Goal: Task Accomplishment & Management: Use online tool/utility

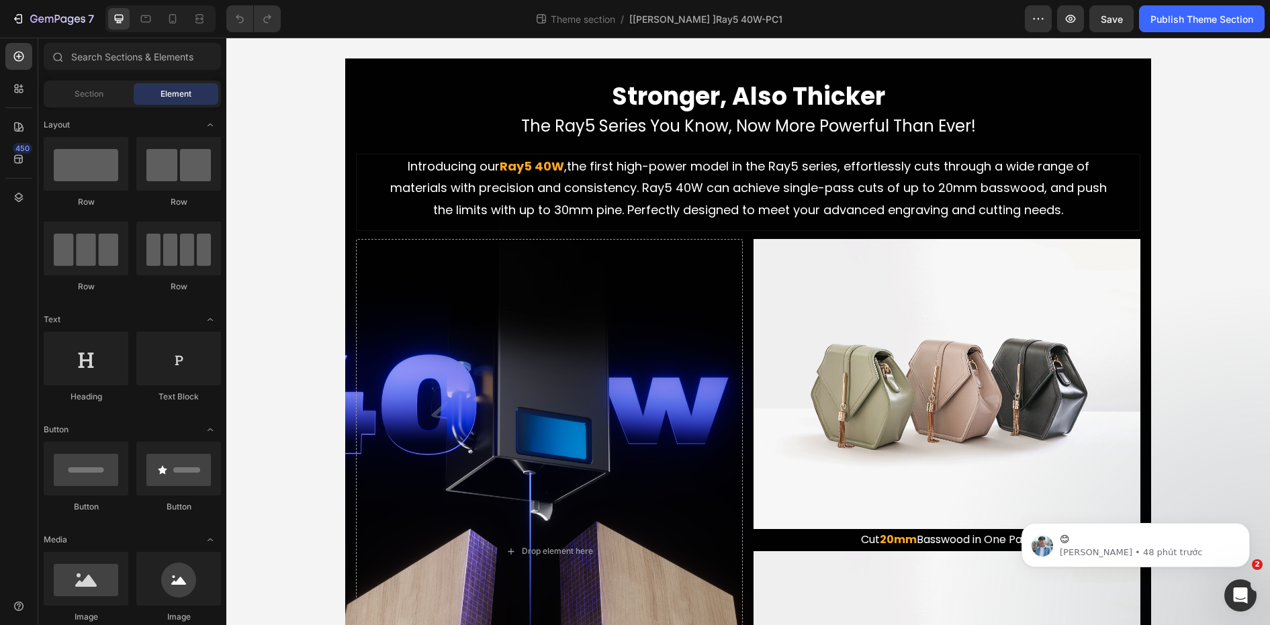
scroll to position [864, 0]
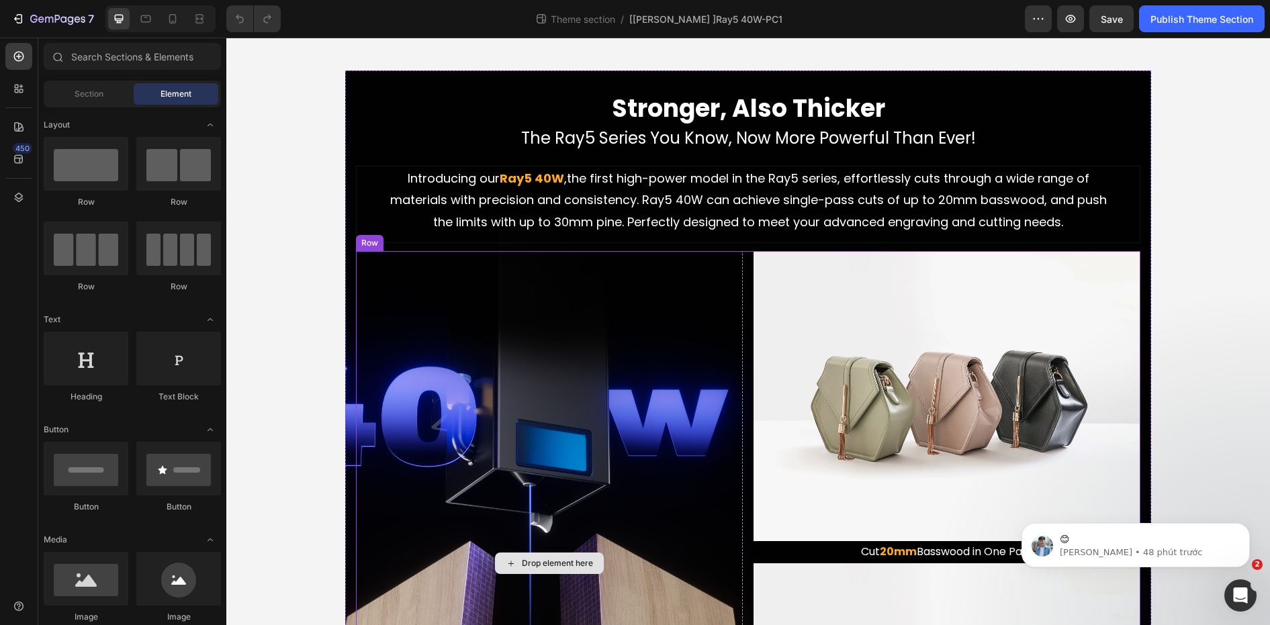
click at [596, 396] on div "Drop element here" at bounding box center [549, 563] width 387 height 625
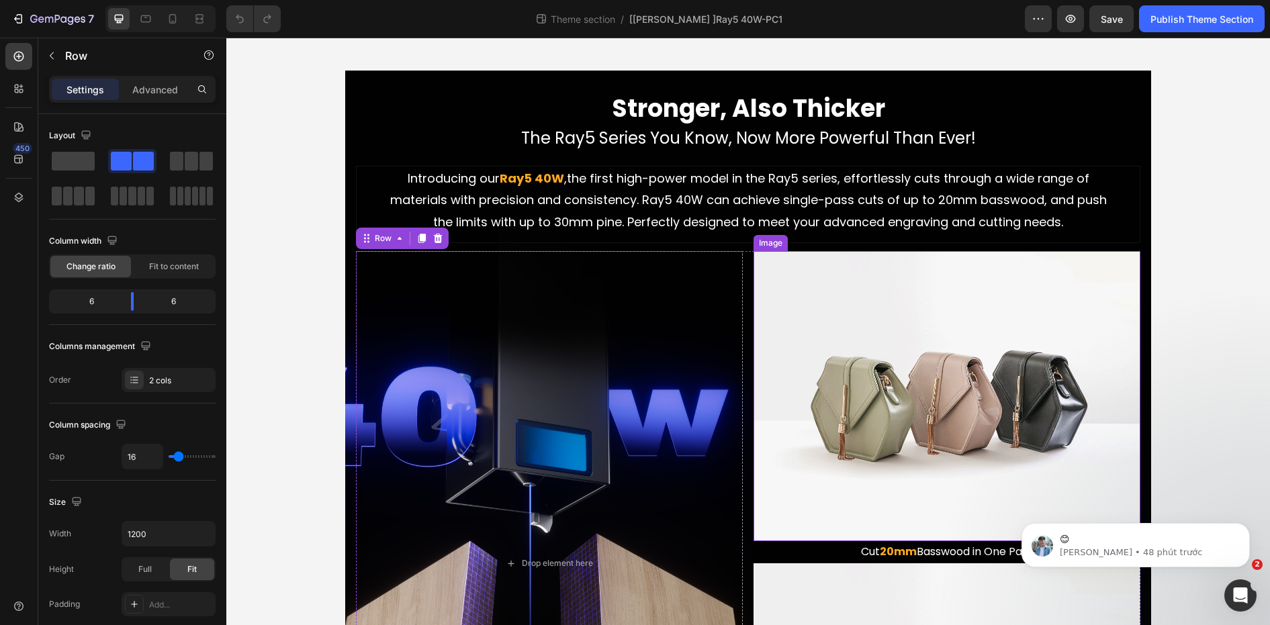
click at [847, 386] on img at bounding box center [947, 396] width 387 height 290
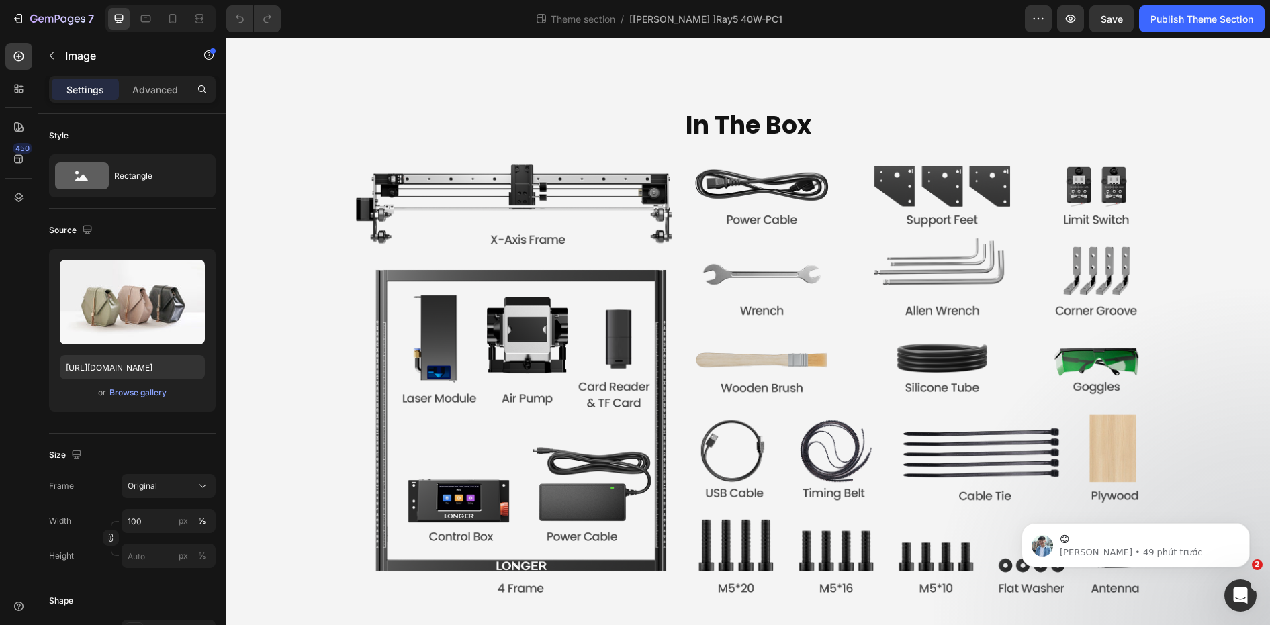
scroll to position [4021, 0]
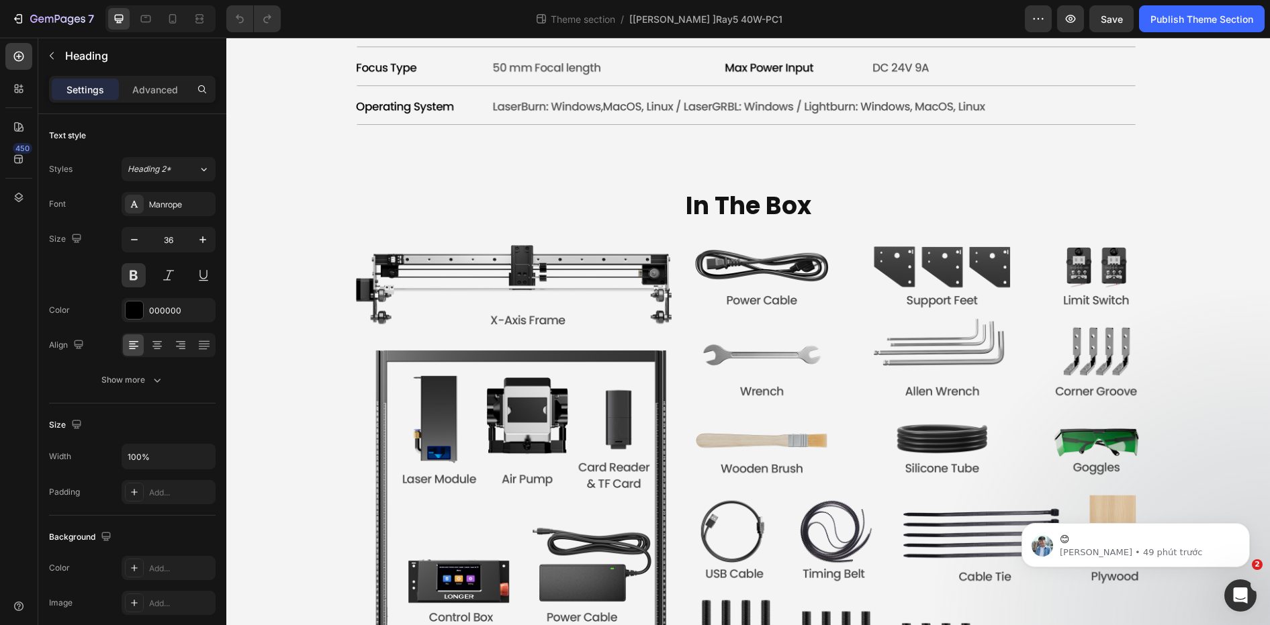
click at [50, 54] on icon "button" at bounding box center [51, 55] width 11 height 11
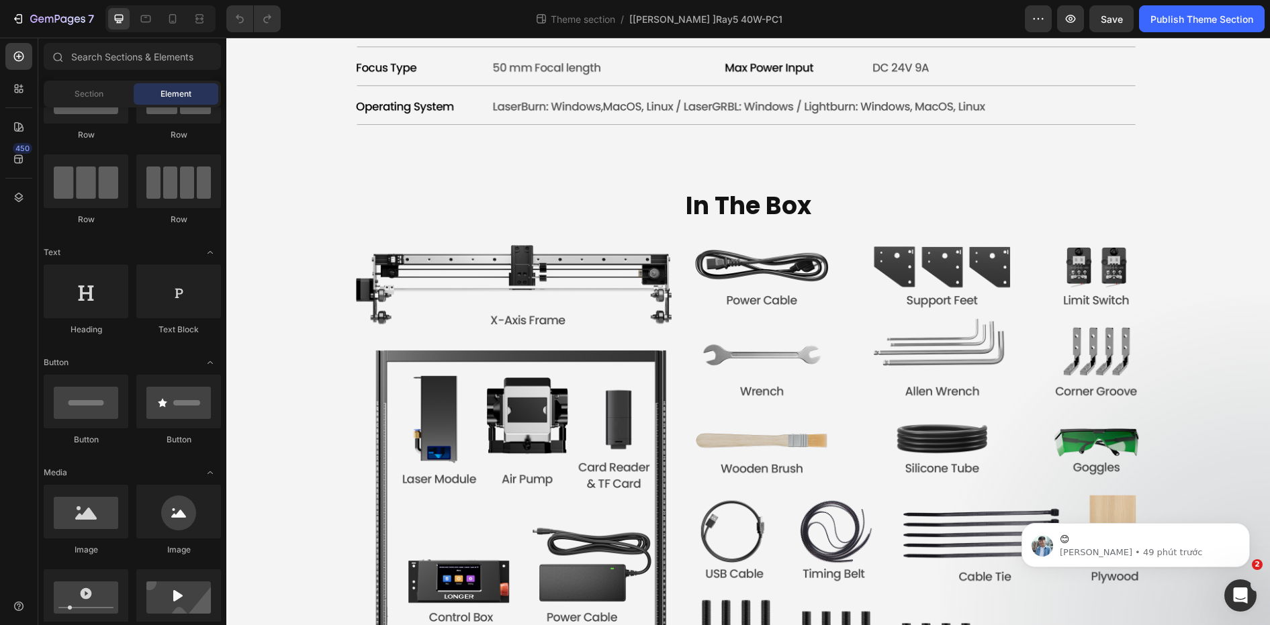
scroll to position [0, 0]
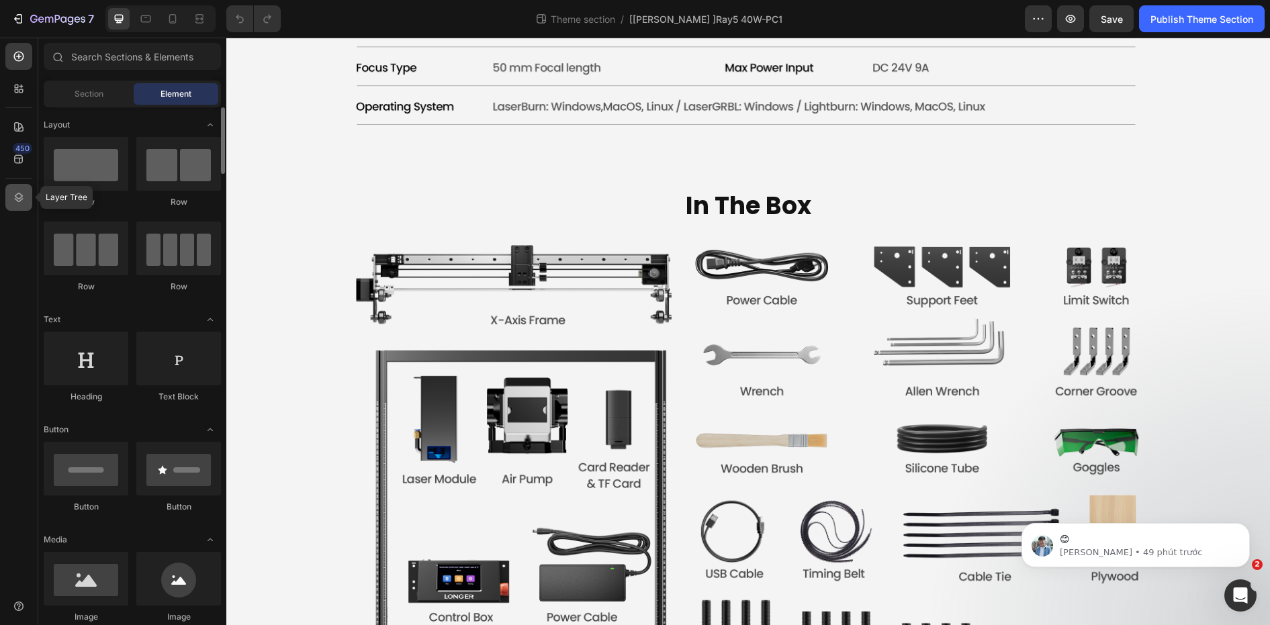
click at [18, 201] on icon at bounding box center [19, 197] width 9 height 9
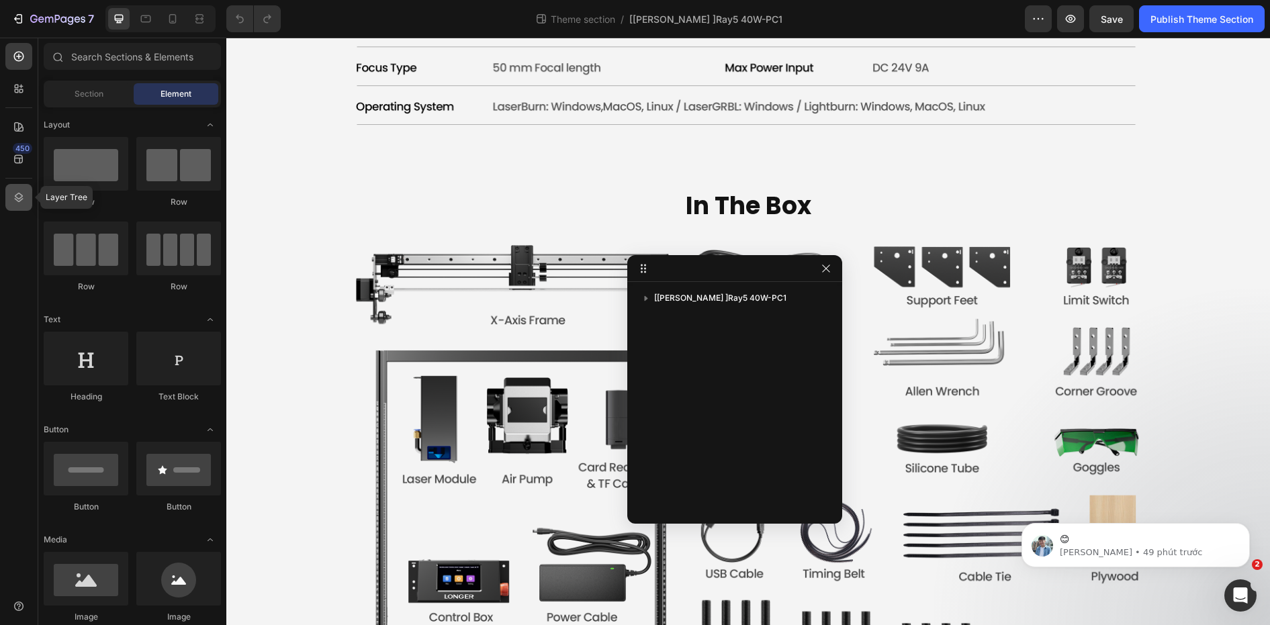
click at [17, 200] on icon at bounding box center [19, 197] width 9 height 9
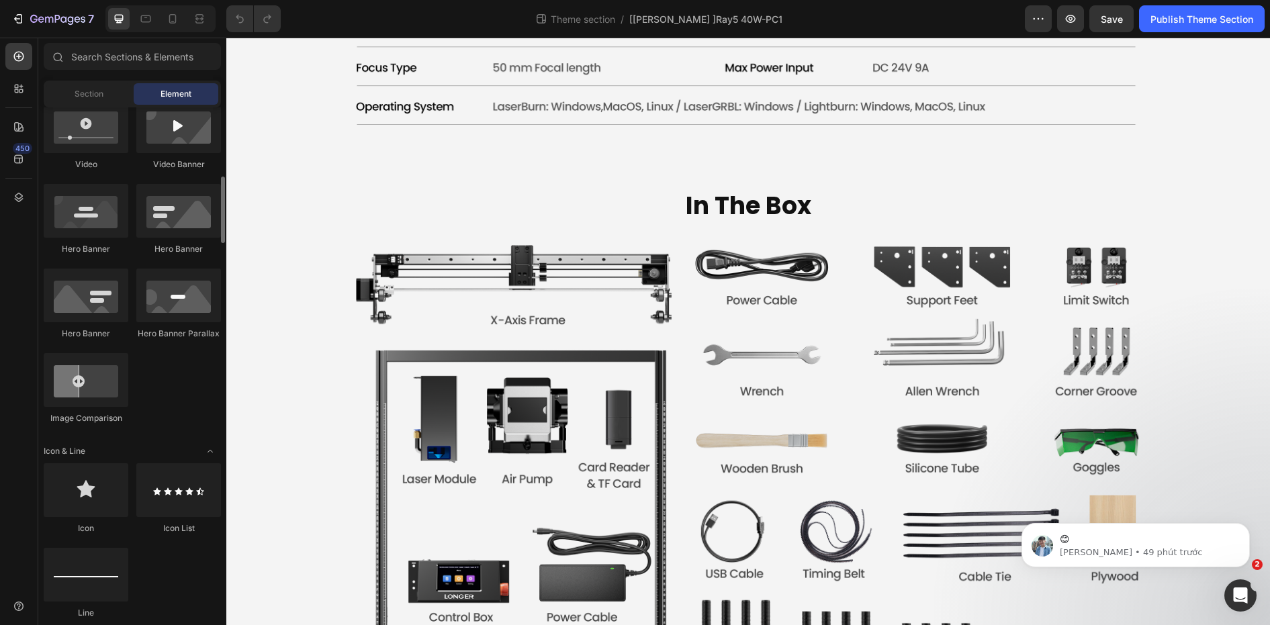
scroll to position [1075, 0]
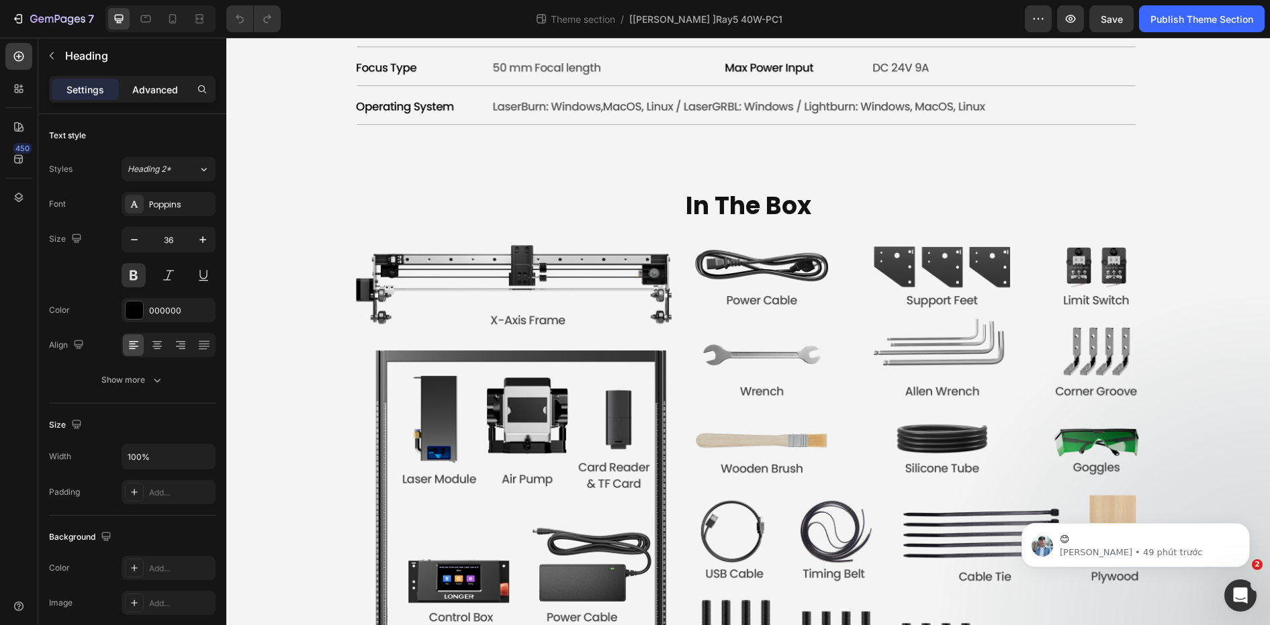
click at [148, 83] on div "Advanced" at bounding box center [155, 89] width 67 height 21
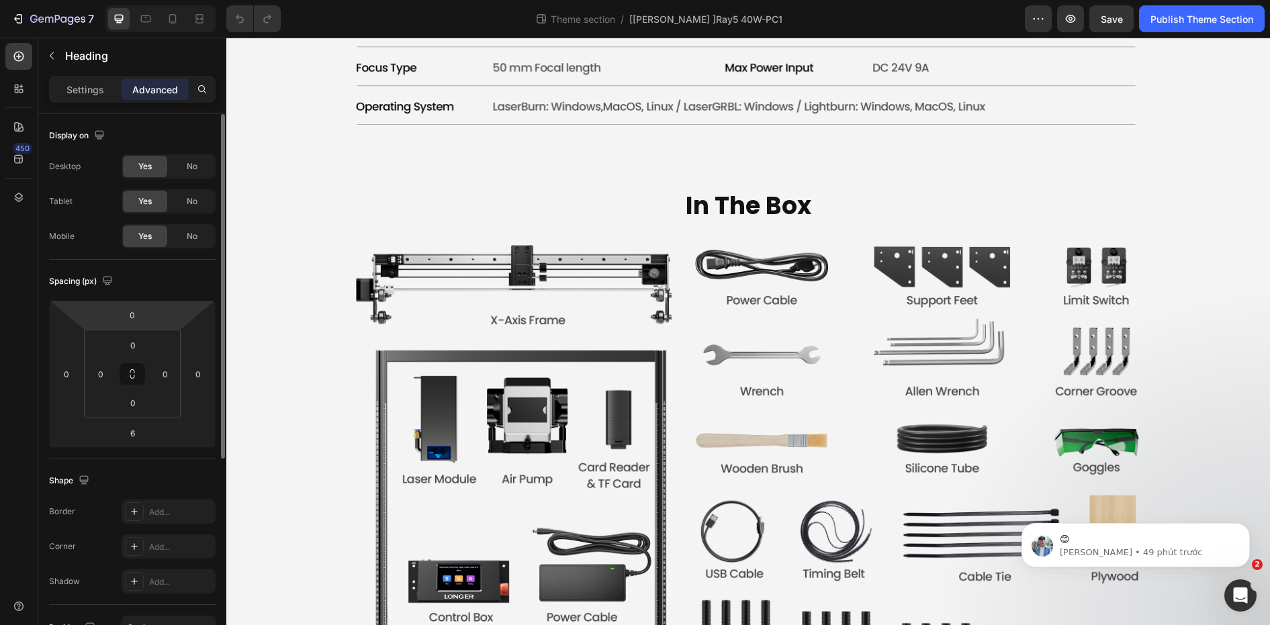
scroll to position [326, 0]
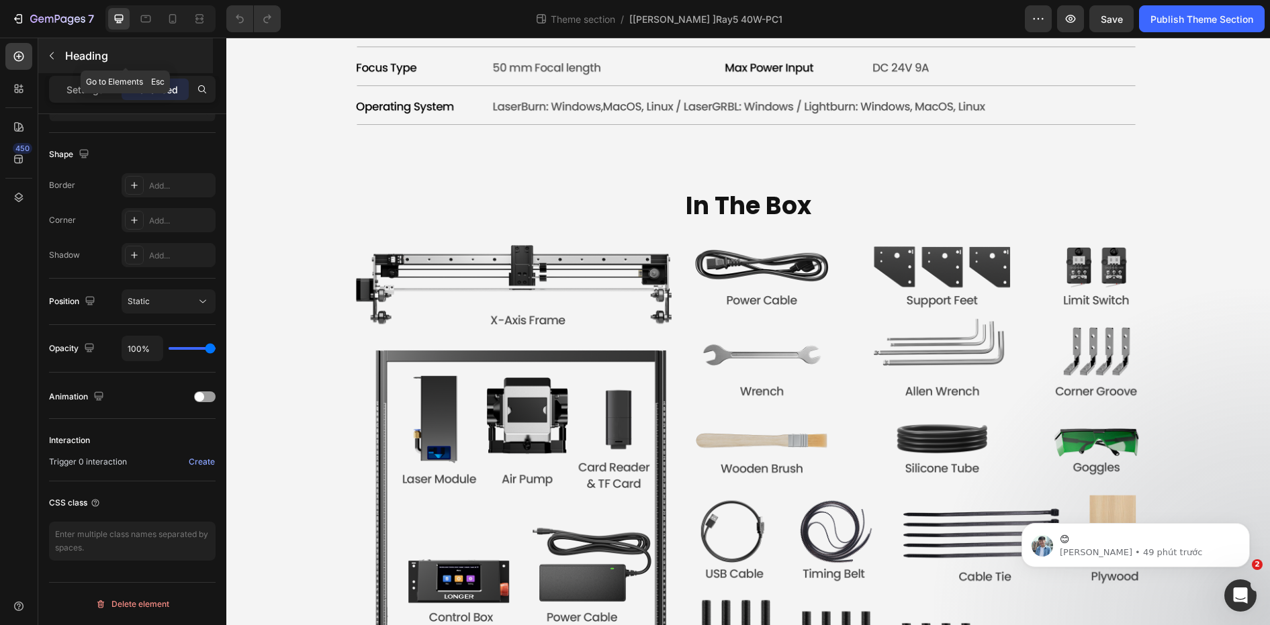
click at [47, 55] on icon "button" at bounding box center [51, 55] width 11 height 11
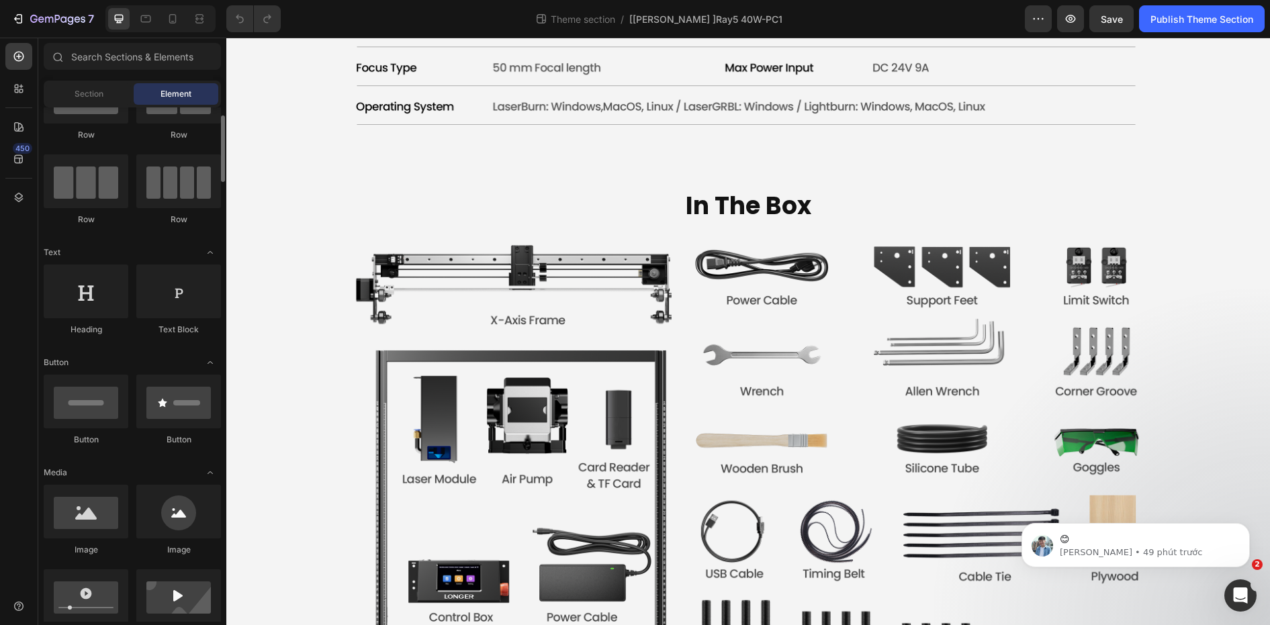
scroll to position [0, 0]
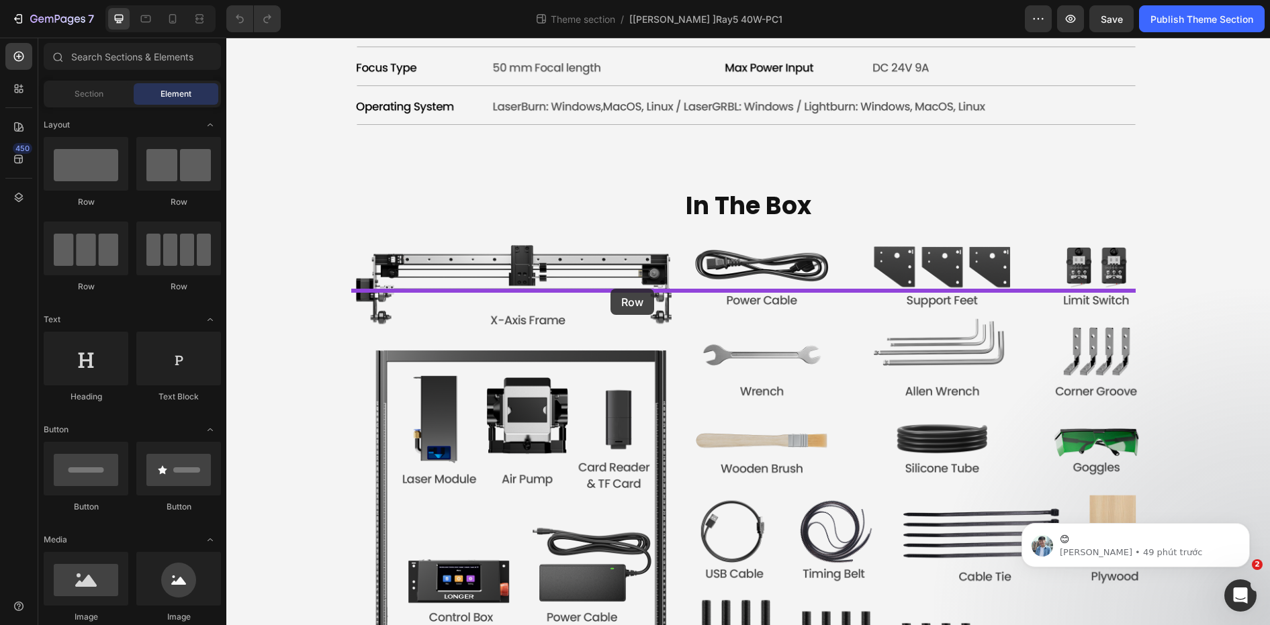
drag, startPoint x: 358, startPoint y: 236, endPoint x: 611, endPoint y: 289, distance: 258.1
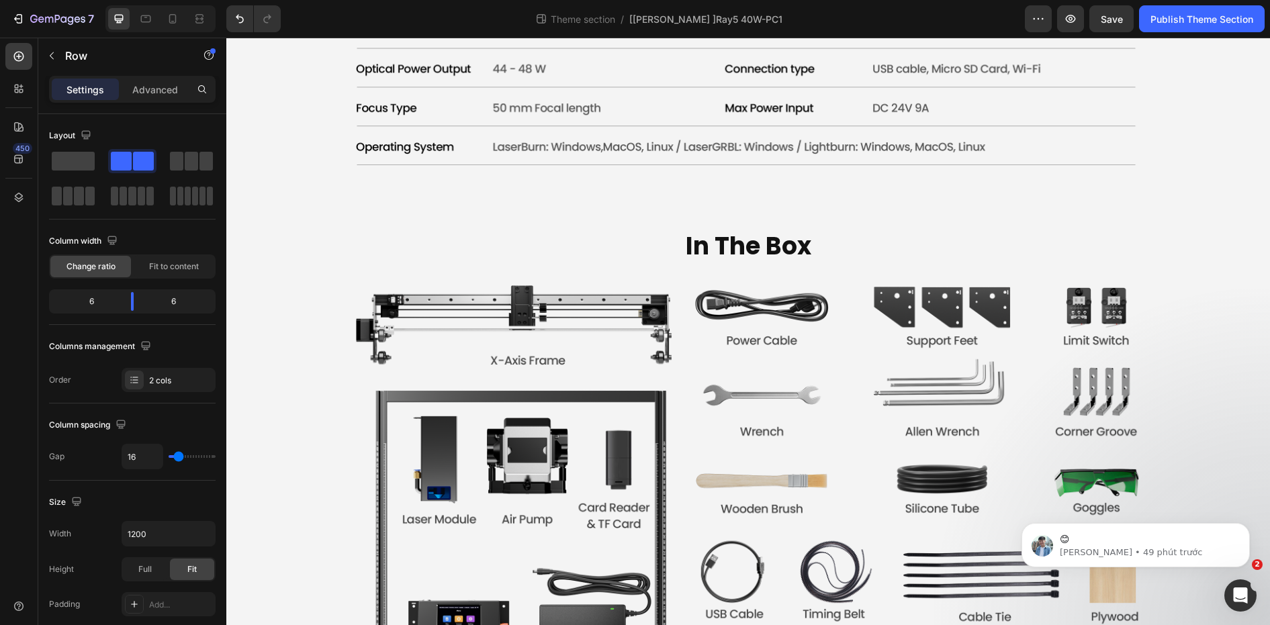
click at [44, 49] on button "button" at bounding box center [51, 55] width 21 height 21
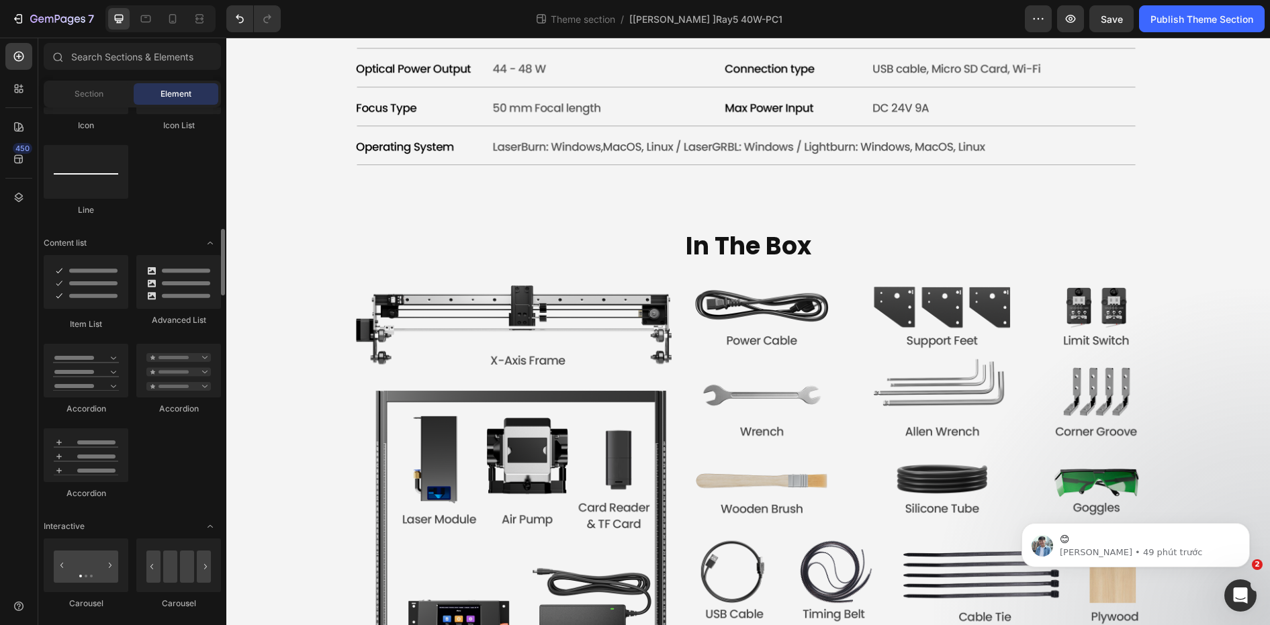
scroll to position [873, 0]
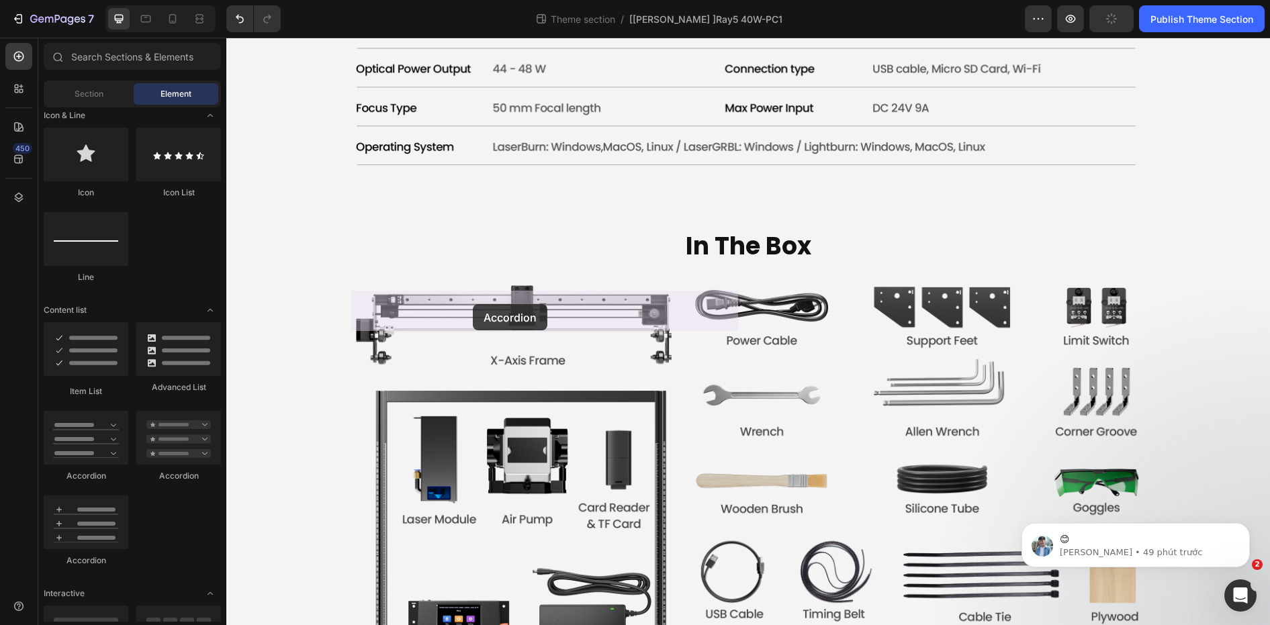
drag, startPoint x: 298, startPoint y: 402, endPoint x: 473, endPoint y: 304, distance: 200.3
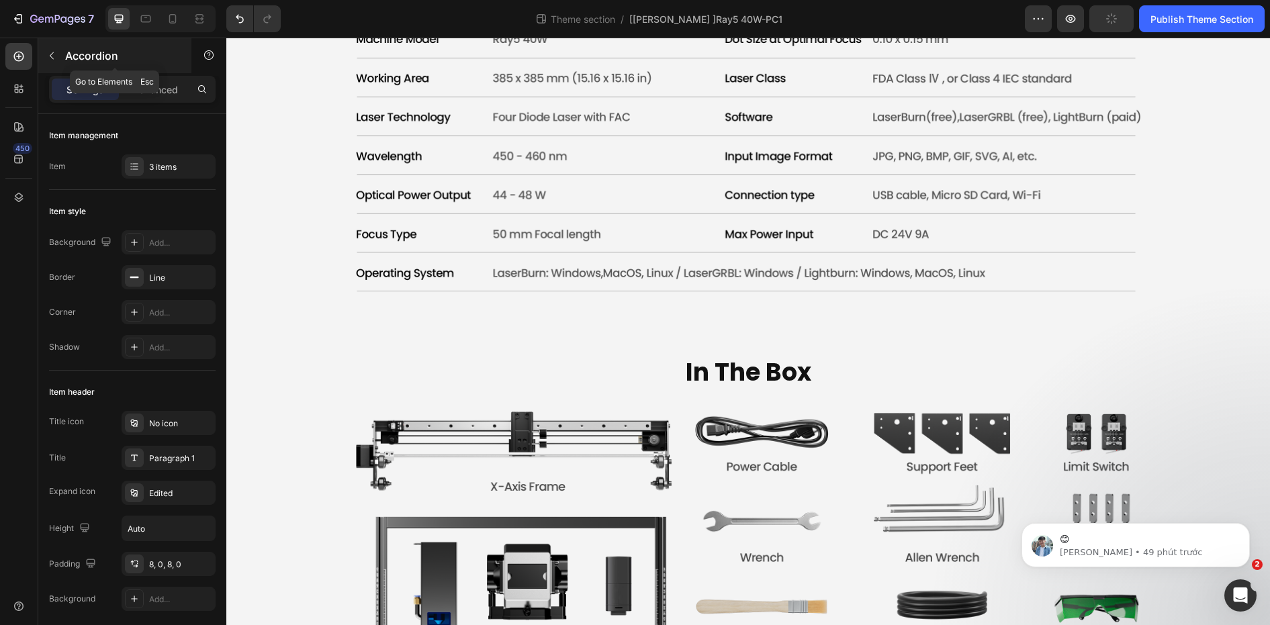
click at [60, 54] on button "button" at bounding box center [51, 55] width 21 height 21
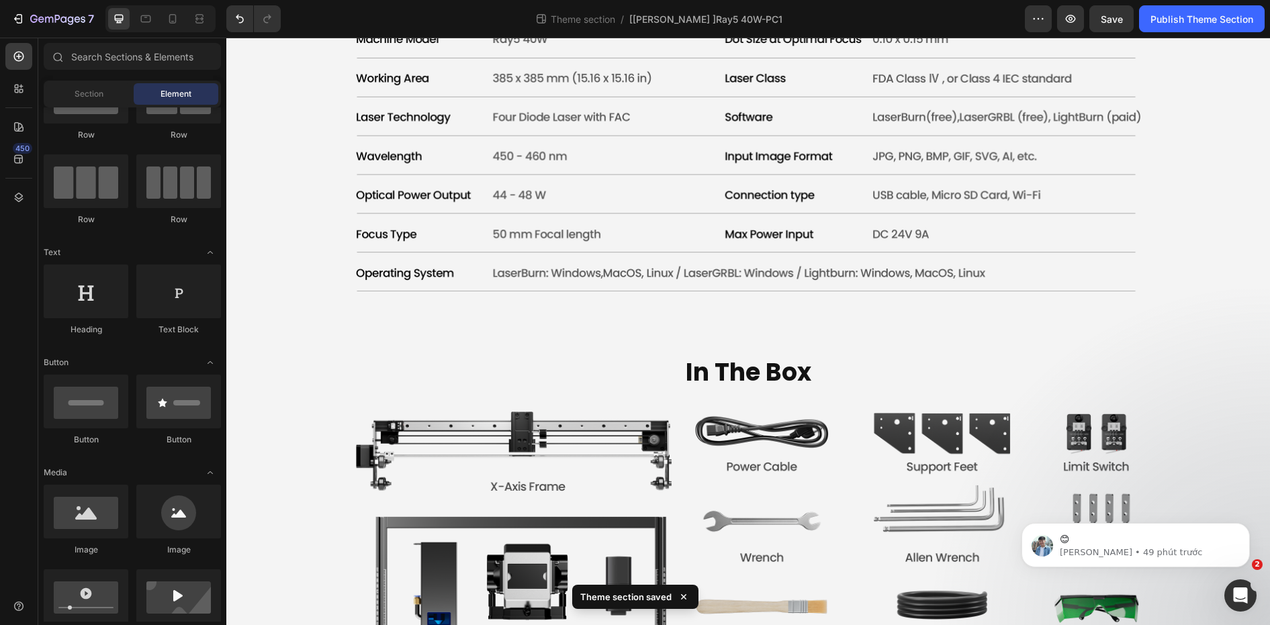
scroll to position [0, 0]
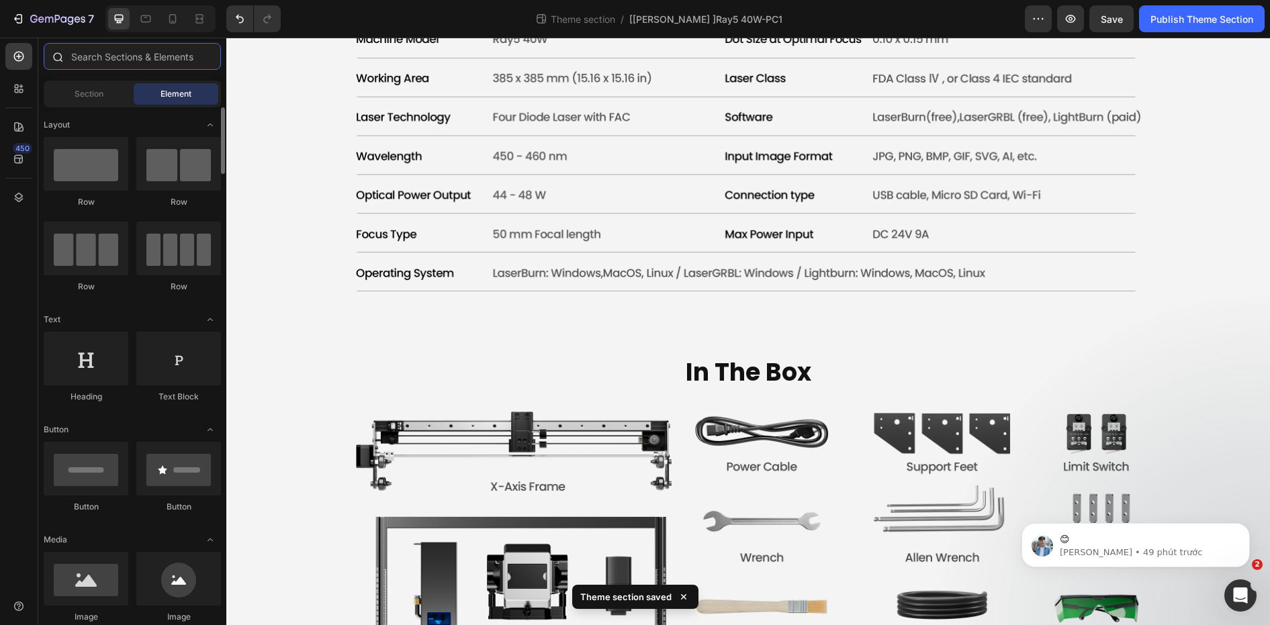
click at [132, 64] on input "text" at bounding box center [132, 56] width 177 height 27
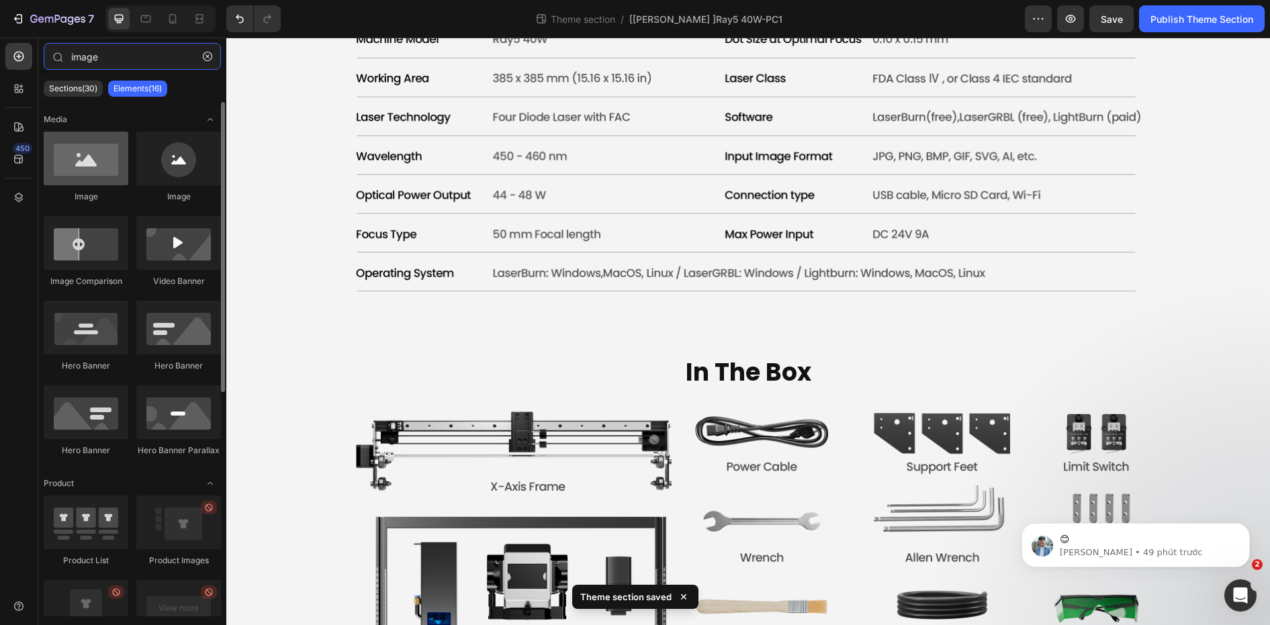
type input "image"
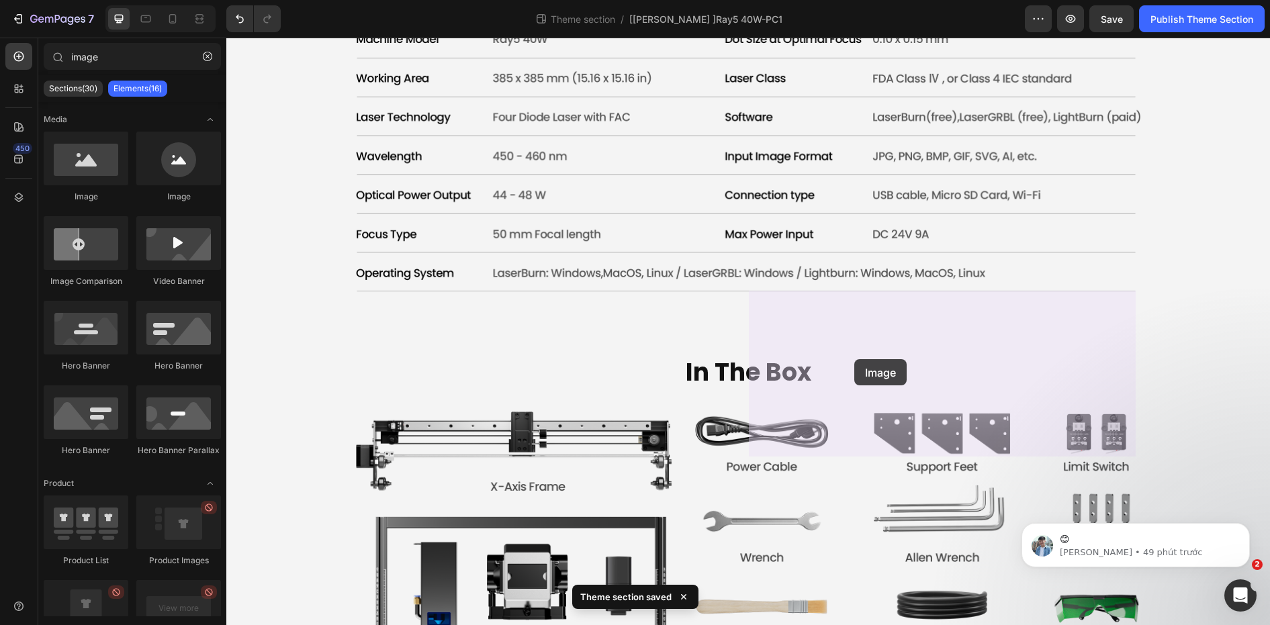
drag, startPoint x: 304, startPoint y: 199, endPoint x: 854, endPoint y: 359, distance: 573.5
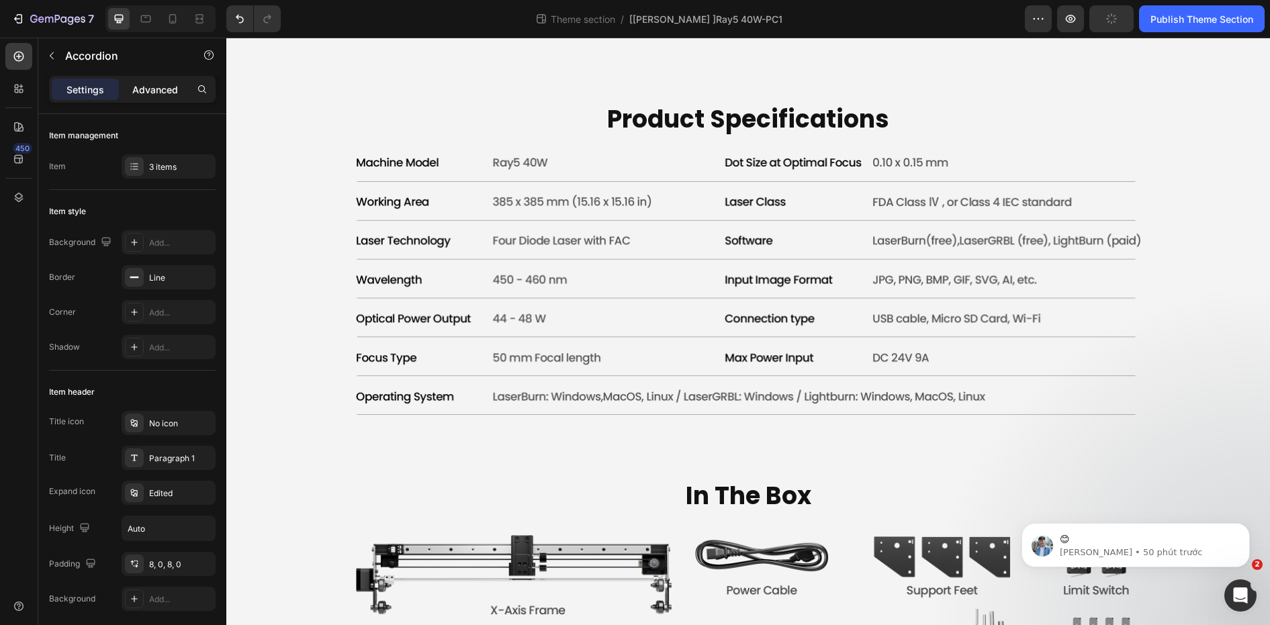
click at [151, 92] on p "Advanced" at bounding box center [155, 90] width 46 height 14
type input "100%"
type input "100"
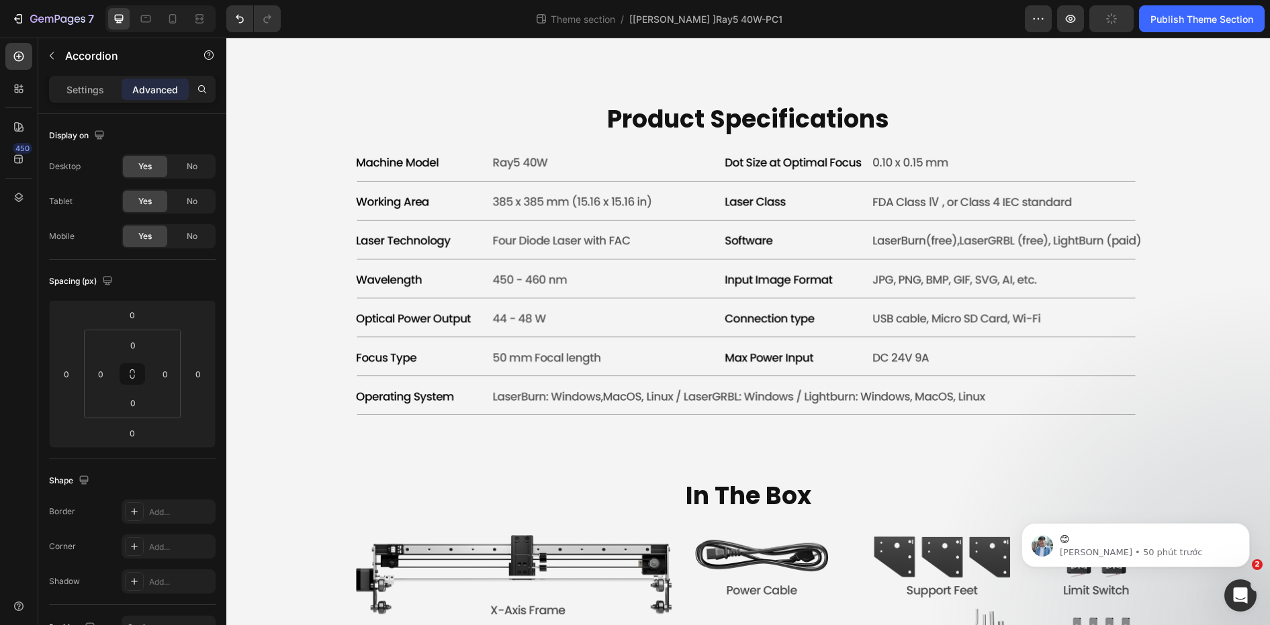
scroll to position [326, 0]
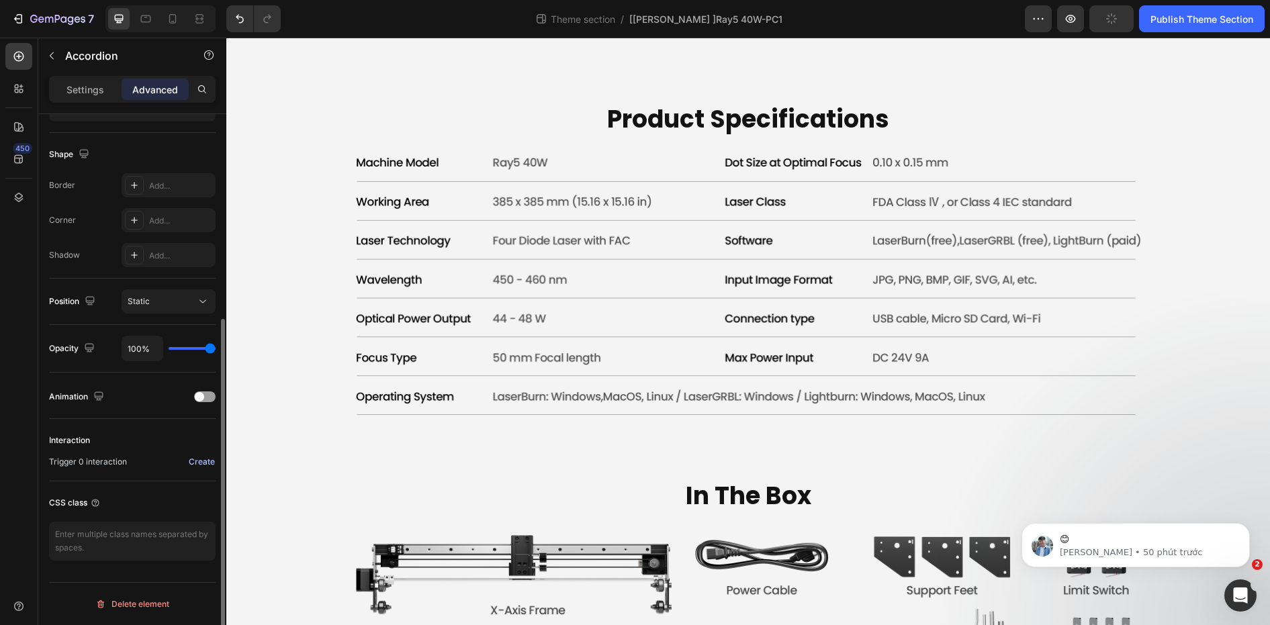
click at [195, 460] on div "Create" at bounding box center [202, 462] width 26 height 12
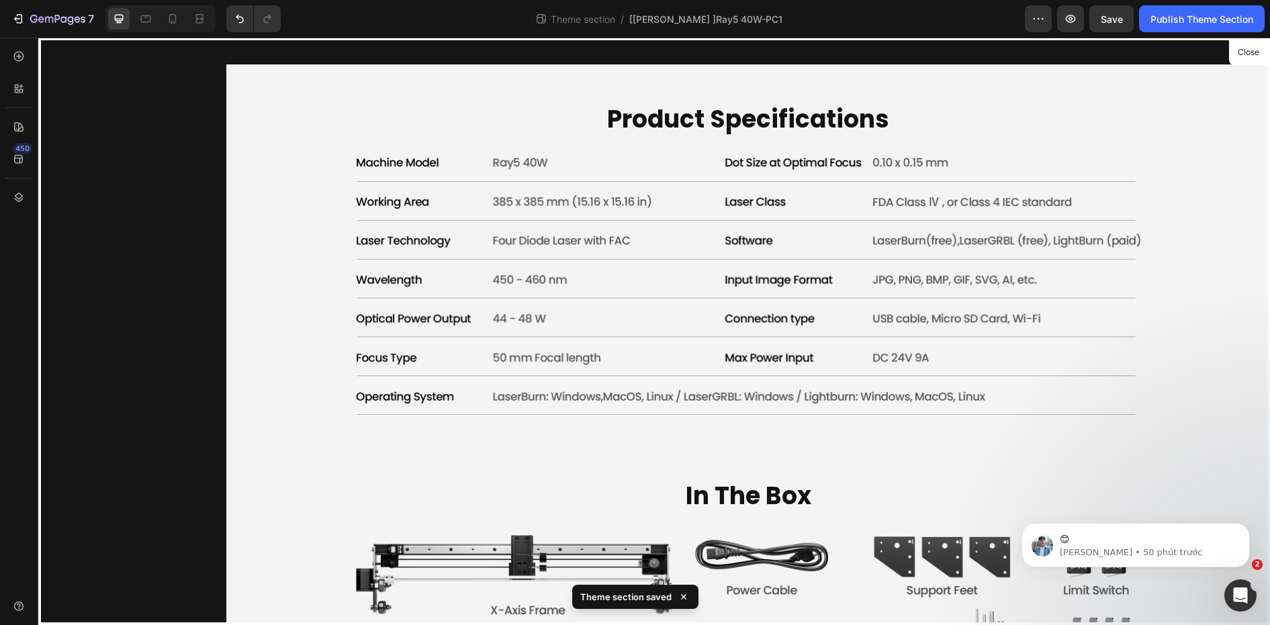
click at [392, 279] on div at bounding box center [748, 332] width 1044 height 588
click at [398, 277] on div at bounding box center [748, 332] width 1044 height 588
click at [403, 281] on div at bounding box center [748, 332] width 1044 height 588
click at [512, 420] on div at bounding box center [748, 332] width 1044 height 588
click at [794, 364] on div at bounding box center [748, 332] width 1044 height 588
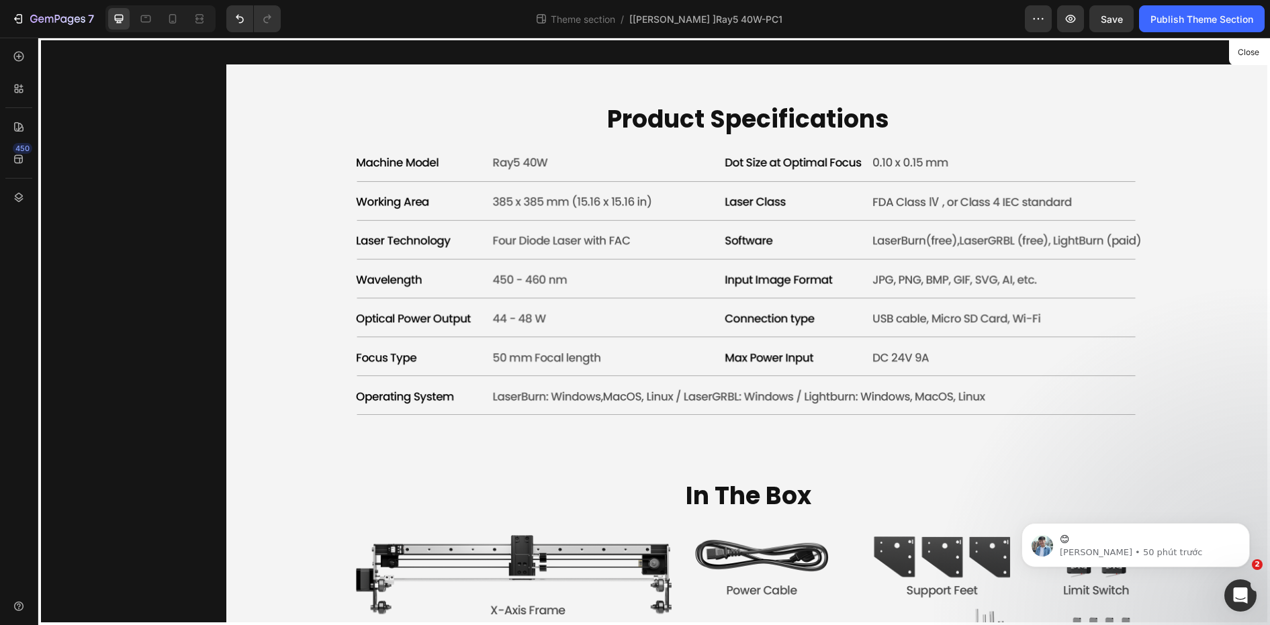
click at [794, 364] on div at bounding box center [748, 332] width 1044 height 588
click at [390, 275] on div at bounding box center [748, 332] width 1044 height 588
click at [721, 355] on div at bounding box center [748, 332] width 1044 height 588
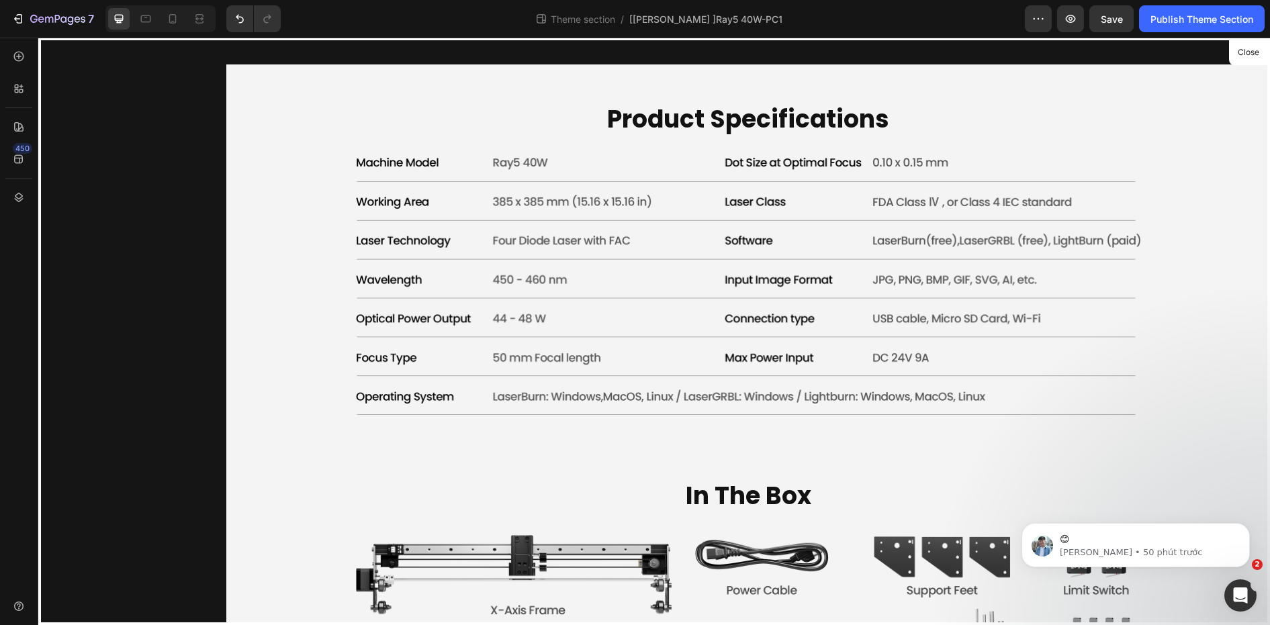
click at [721, 355] on div at bounding box center [748, 332] width 1044 height 588
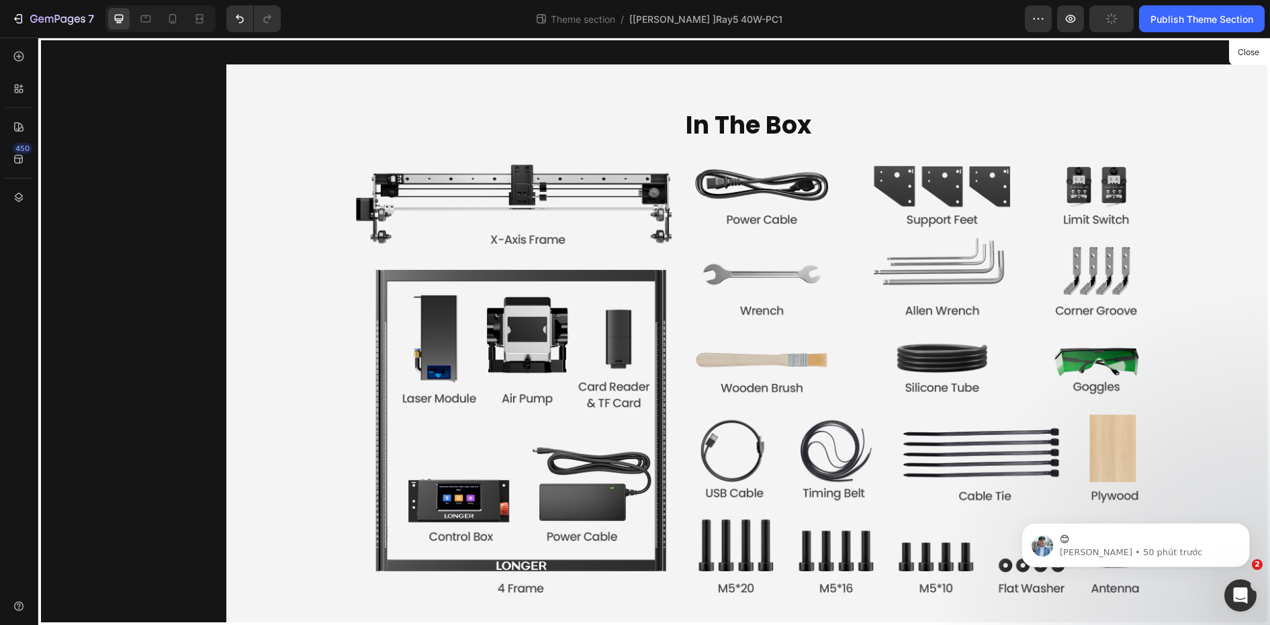
scroll to position [4021, 0]
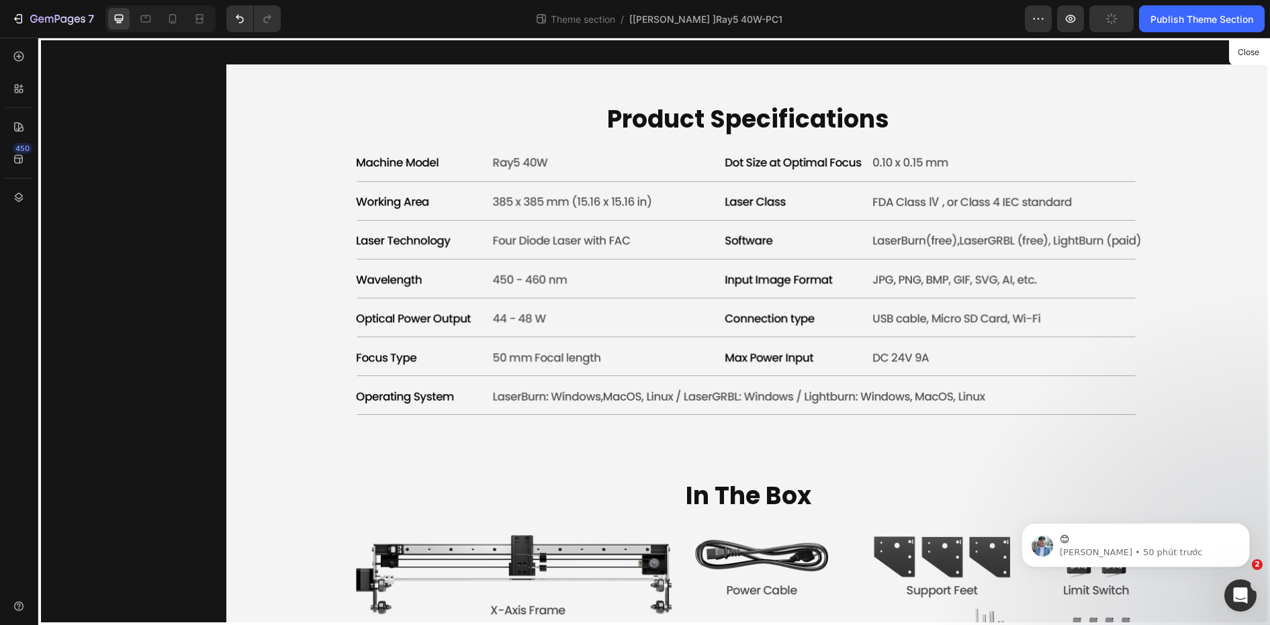
click at [480, 326] on div at bounding box center [748, 332] width 1044 height 588
click at [395, 276] on div at bounding box center [748, 332] width 1044 height 588
click at [691, 592] on div "Theme section saved" at bounding box center [635, 597] width 126 height 24
click at [17, 52] on icon at bounding box center [19, 57] width 10 height 10
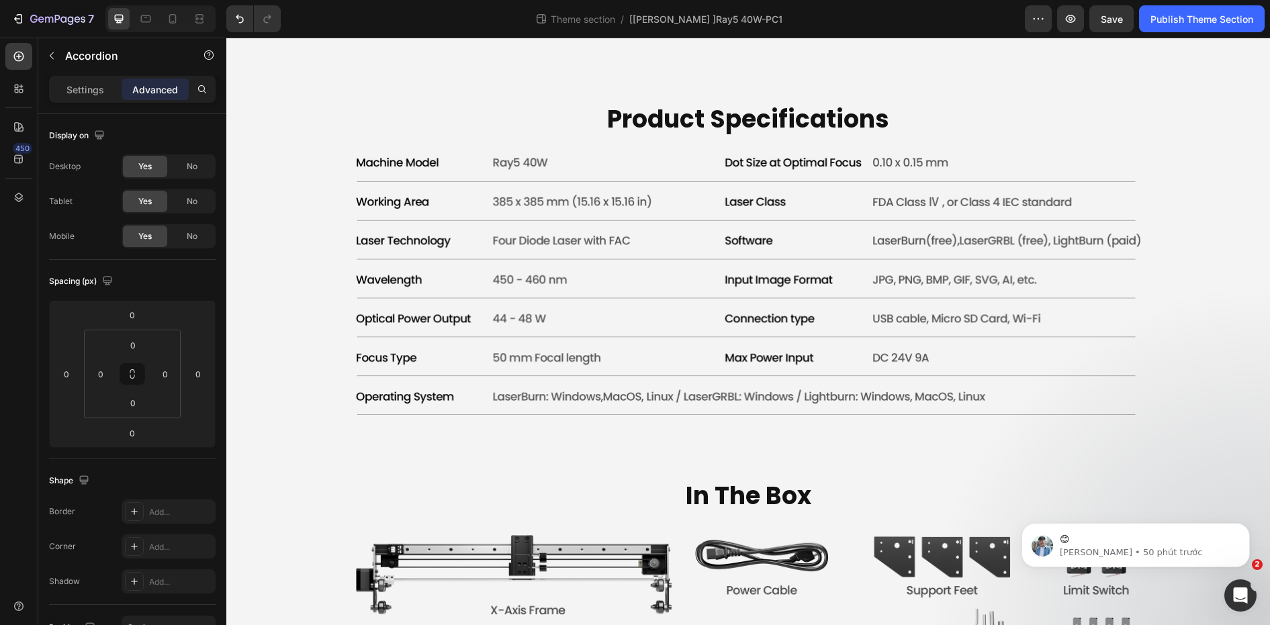
click at [159, 102] on div "Settings Advanced" at bounding box center [132, 89] width 167 height 27
click at [161, 93] on p "Advanced" at bounding box center [155, 90] width 46 height 14
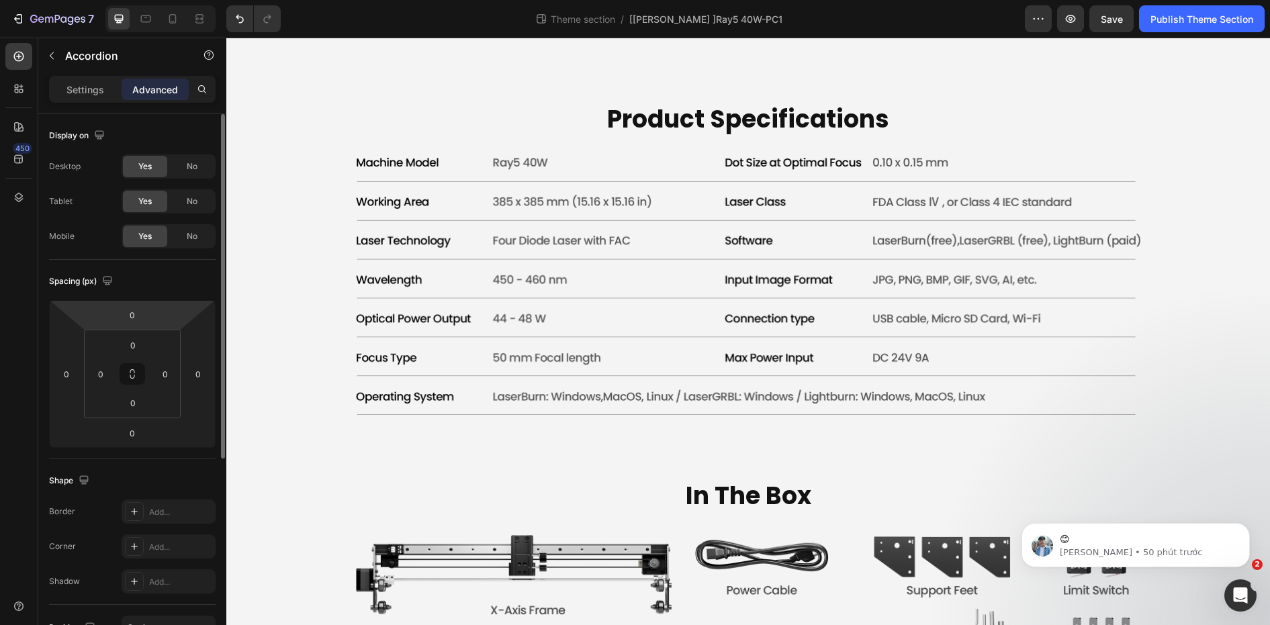
scroll to position [326, 0]
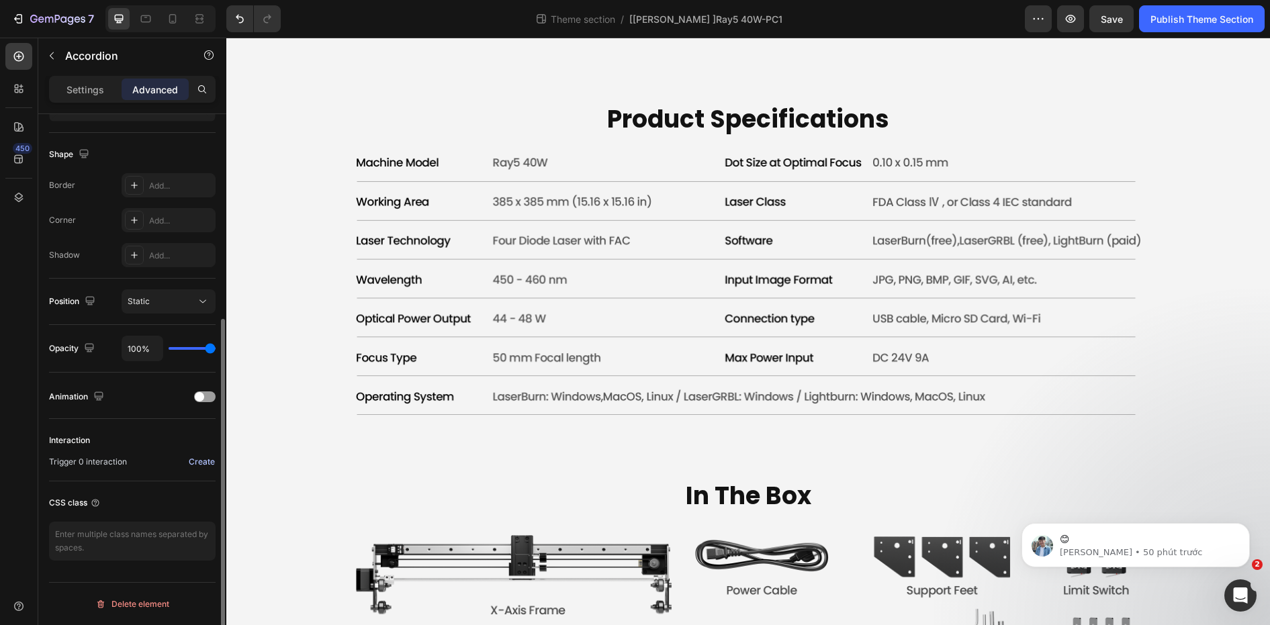
click at [204, 461] on div "Create" at bounding box center [202, 462] width 26 height 12
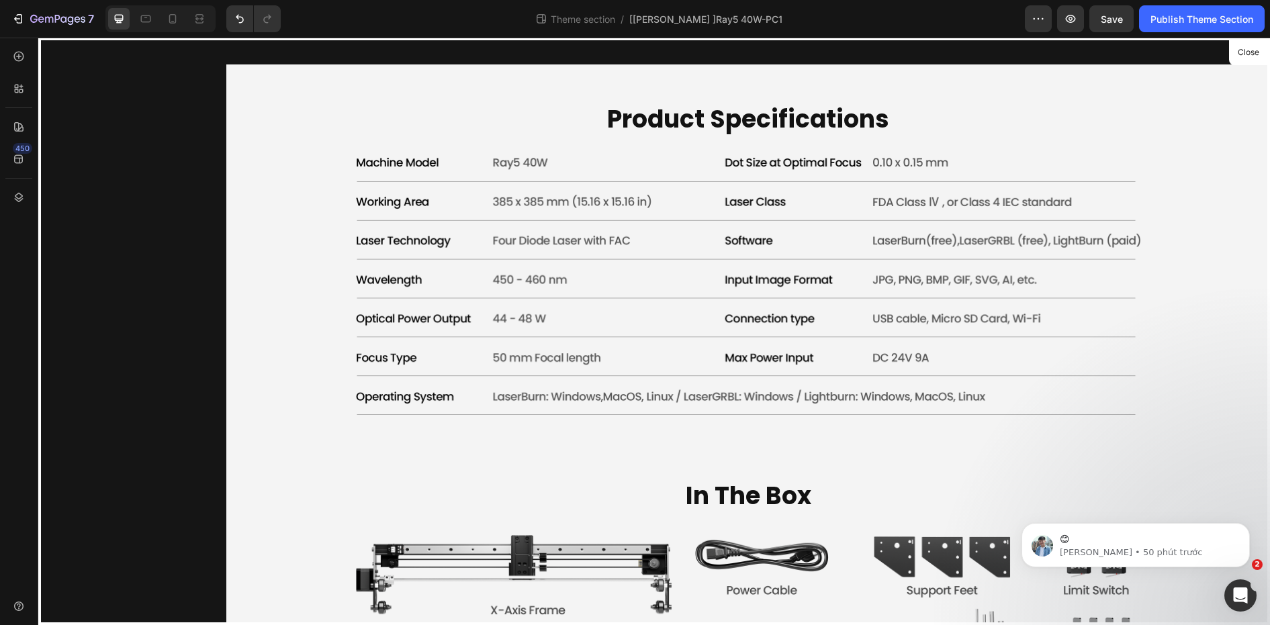
click at [408, 375] on div at bounding box center [748, 332] width 1044 height 588
drag, startPoint x: 158, startPoint y: 117, endPoint x: 21, endPoint y: 12, distance: 172.0
click at [152, 108] on div at bounding box center [132, 332] width 188 height 588
click at [20, 15] on icon "button" at bounding box center [20, 18] width 6 height 9
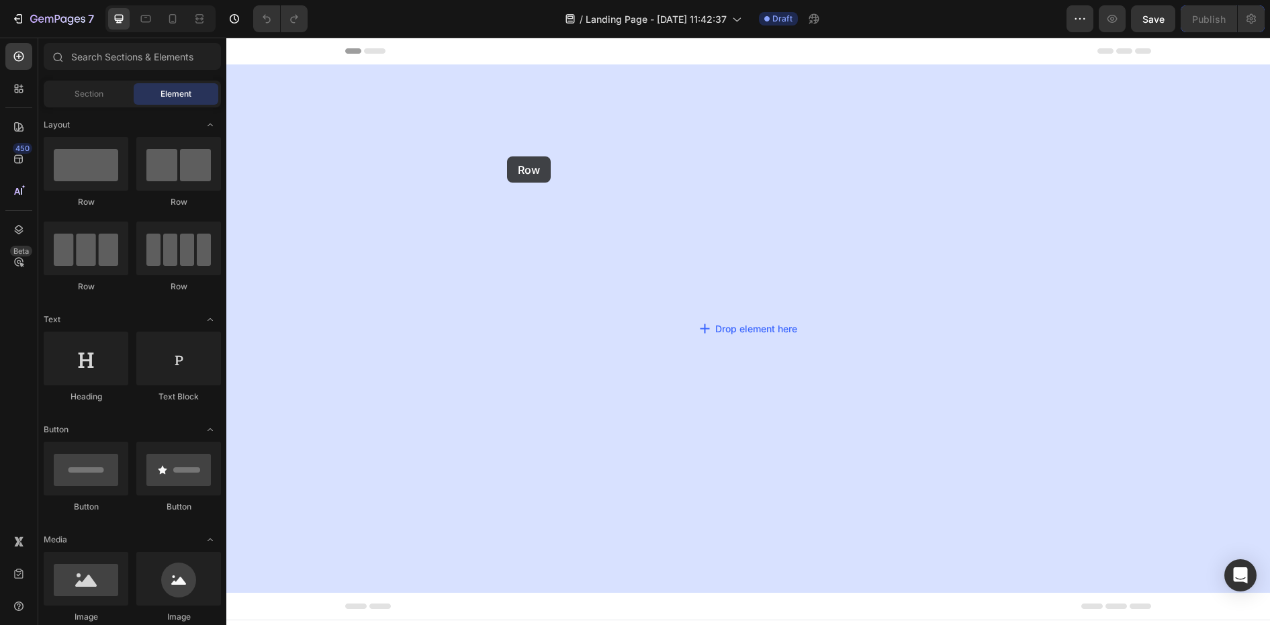
drag, startPoint x: 399, startPoint y: 220, endPoint x: 292, endPoint y: 182, distance: 113.9
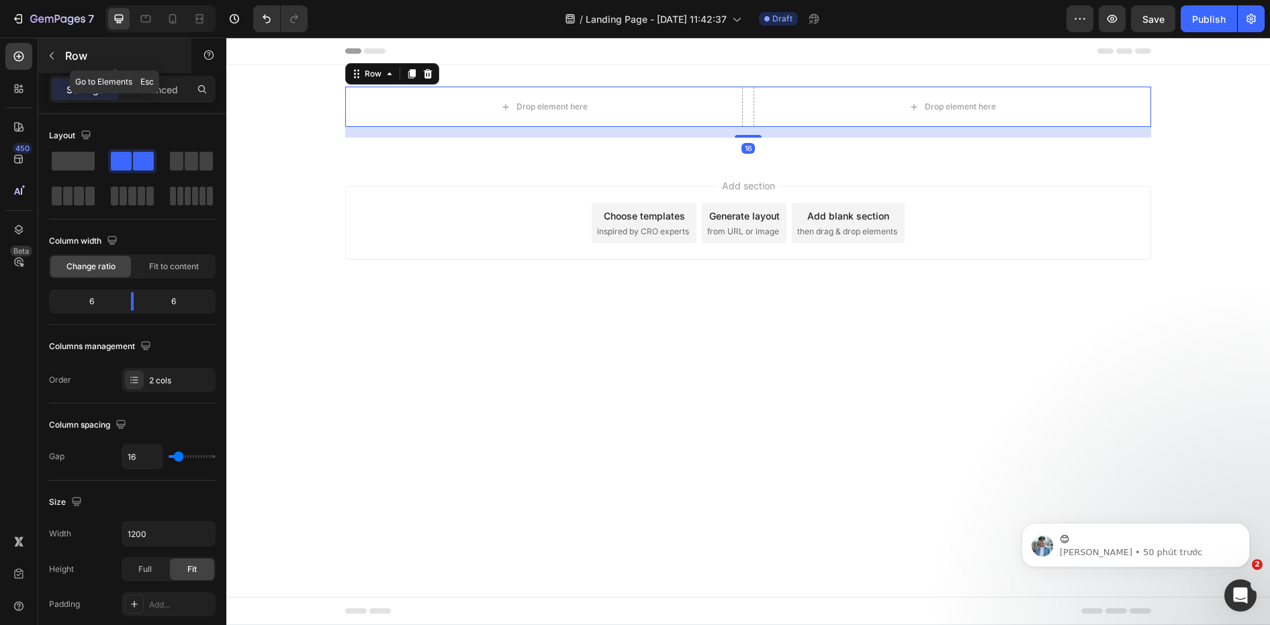
click at [48, 56] on icon "button" at bounding box center [51, 55] width 11 height 11
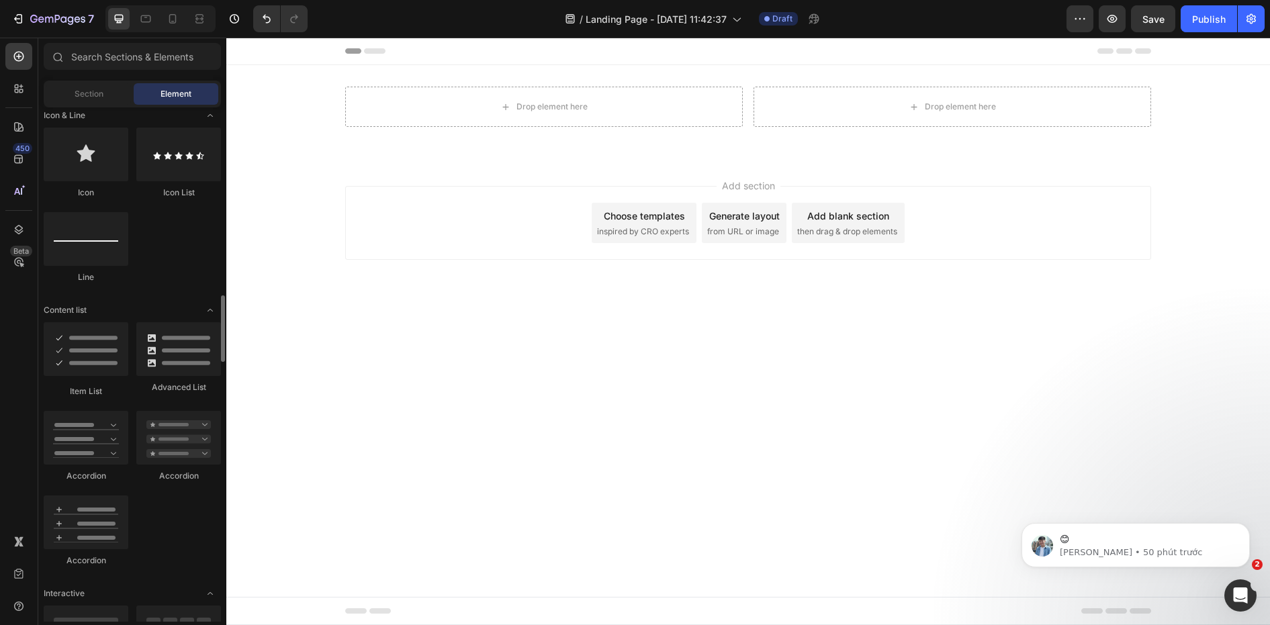
scroll to position [940, 0]
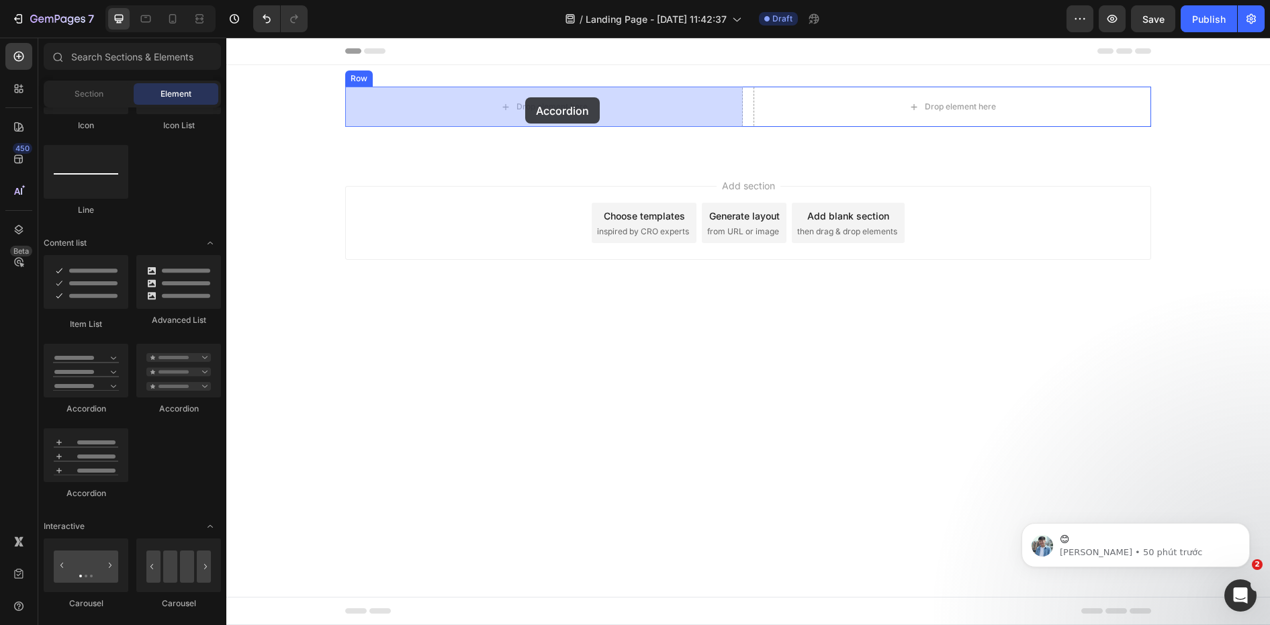
drag, startPoint x: 333, startPoint y: 424, endPoint x: 525, endPoint y: 97, distance: 378.8
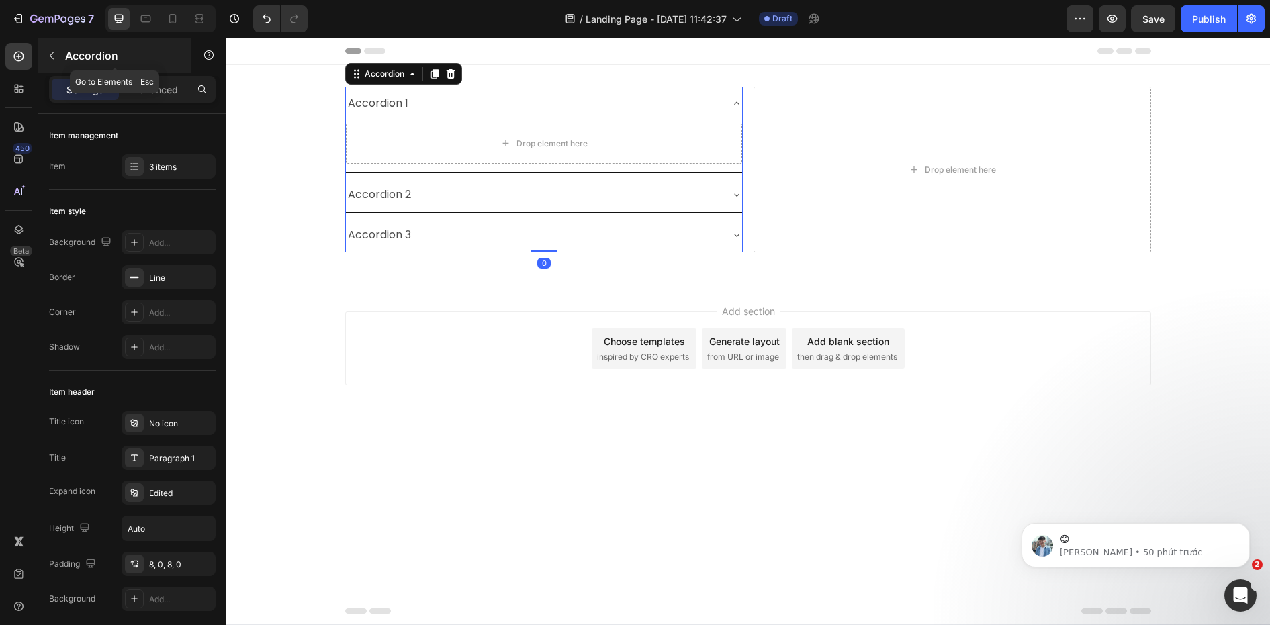
click at [52, 52] on icon "button" at bounding box center [51, 55] width 11 height 11
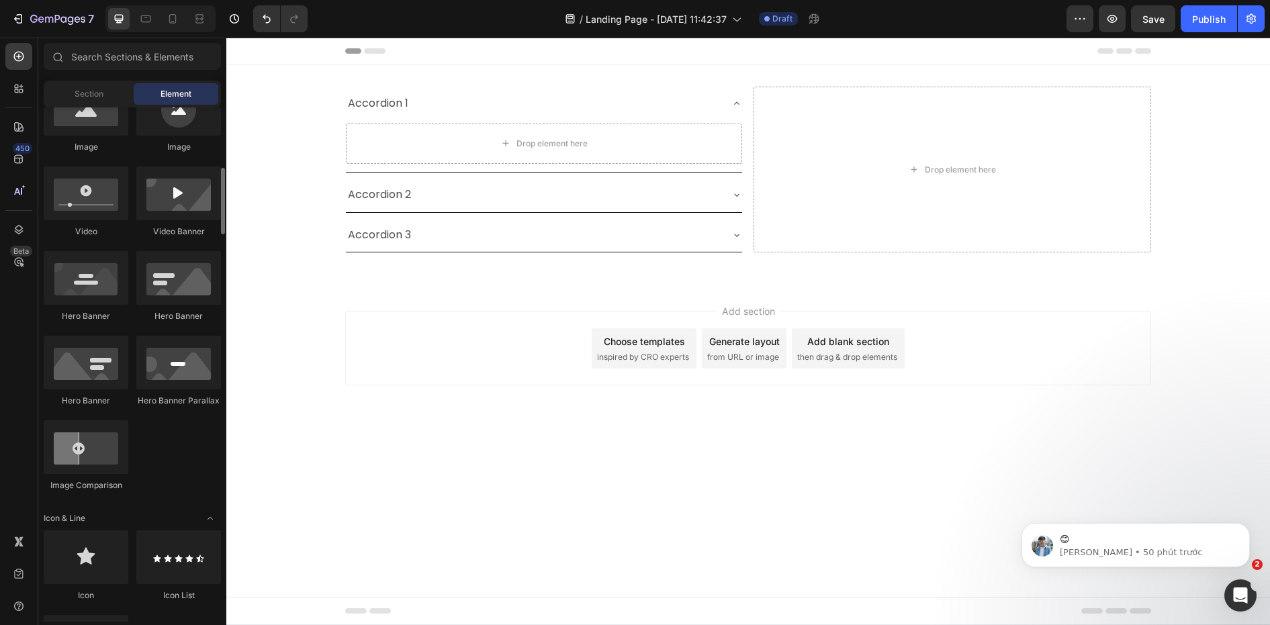
scroll to position [134, 0]
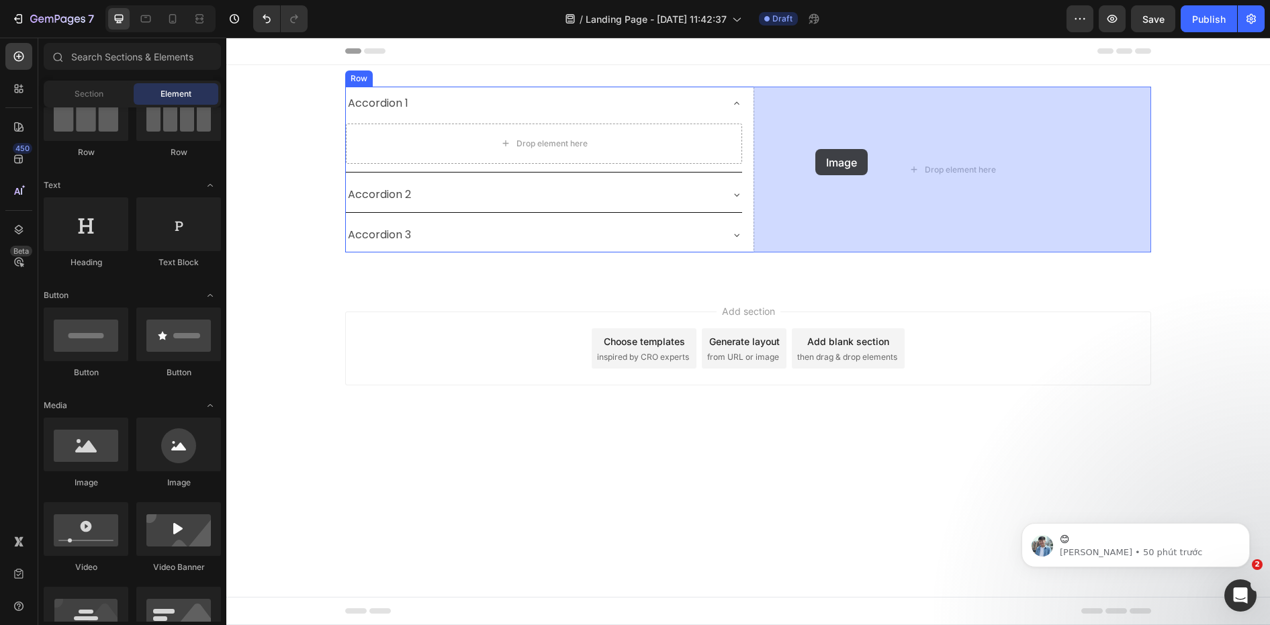
drag, startPoint x: 330, startPoint y: 488, endPoint x: 815, endPoint y: 149, distance: 592.4
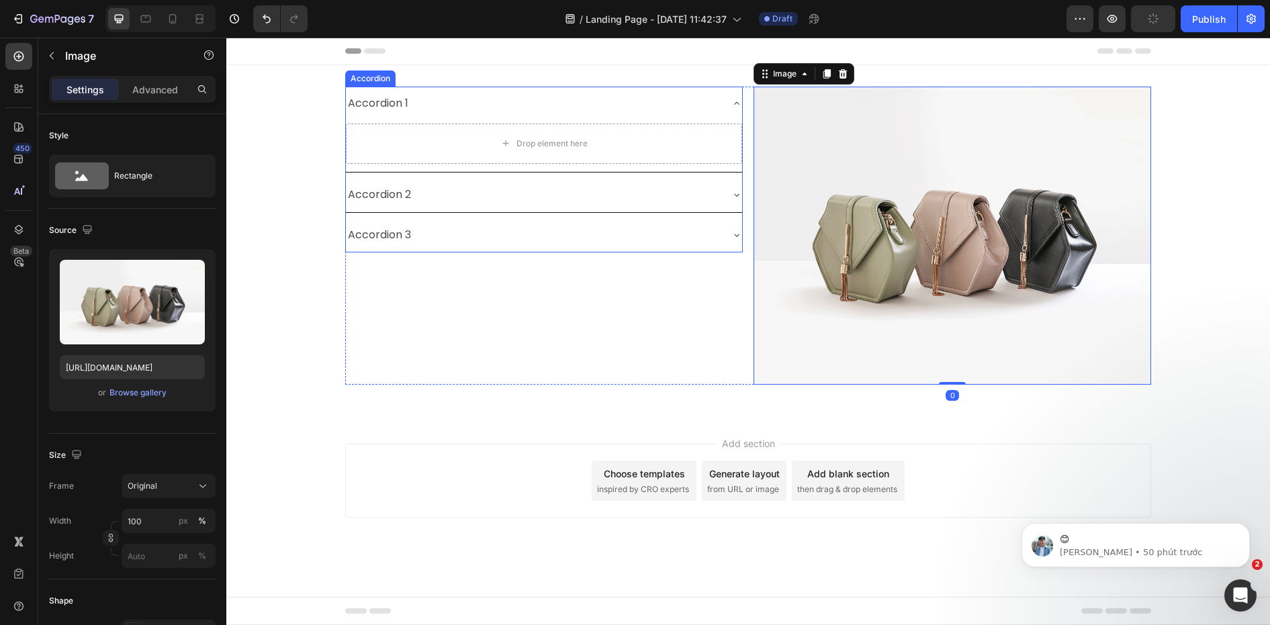
click at [432, 95] on div "Accordion 1" at bounding box center [533, 104] width 375 height 24
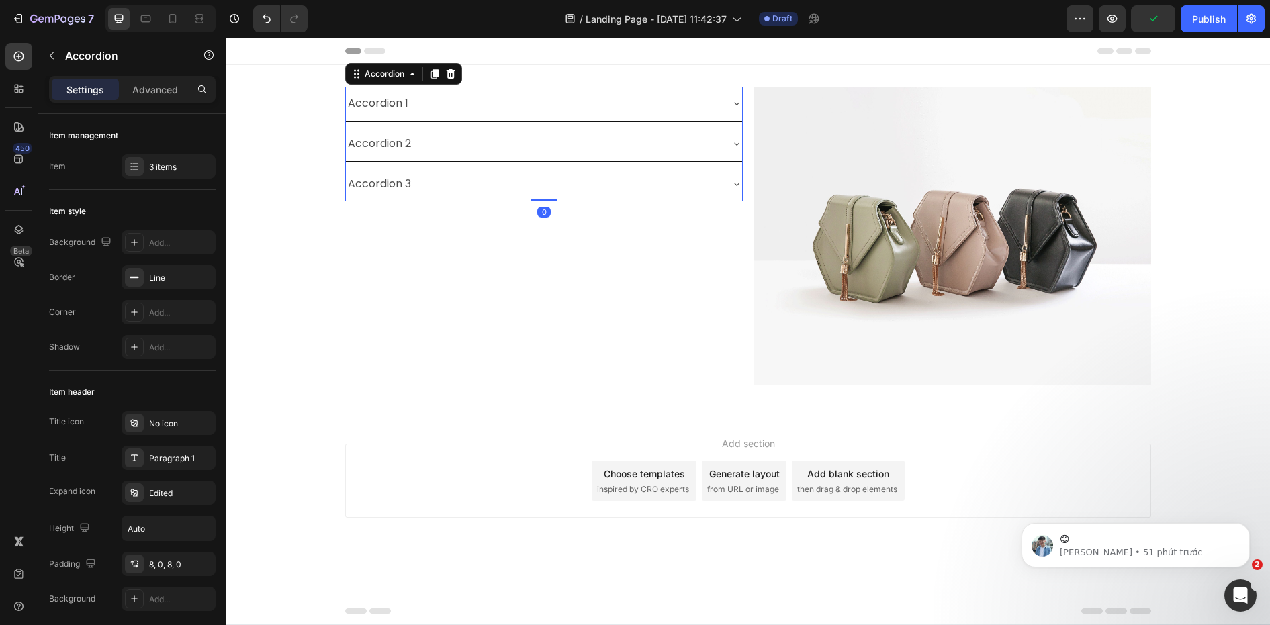
scroll to position [0, 0]
click at [148, 93] on p "Advanced" at bounding box center [155, 90] width 46 height 14
type input "100%"
type input "100"
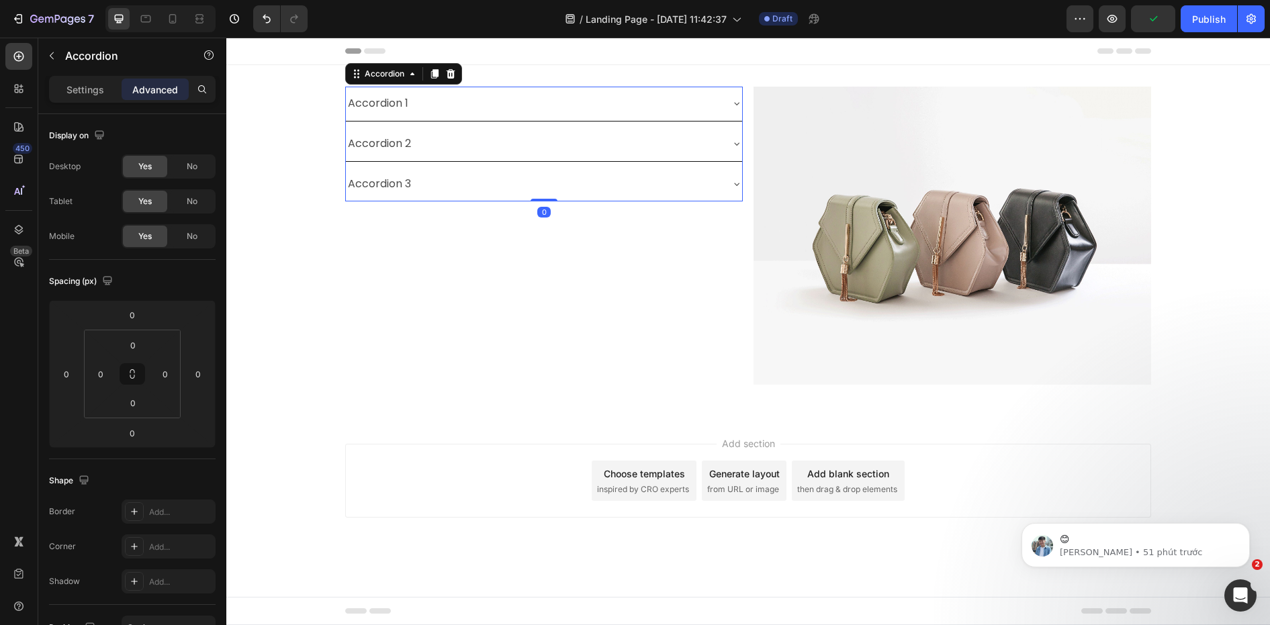
scroll to position [326, 0]
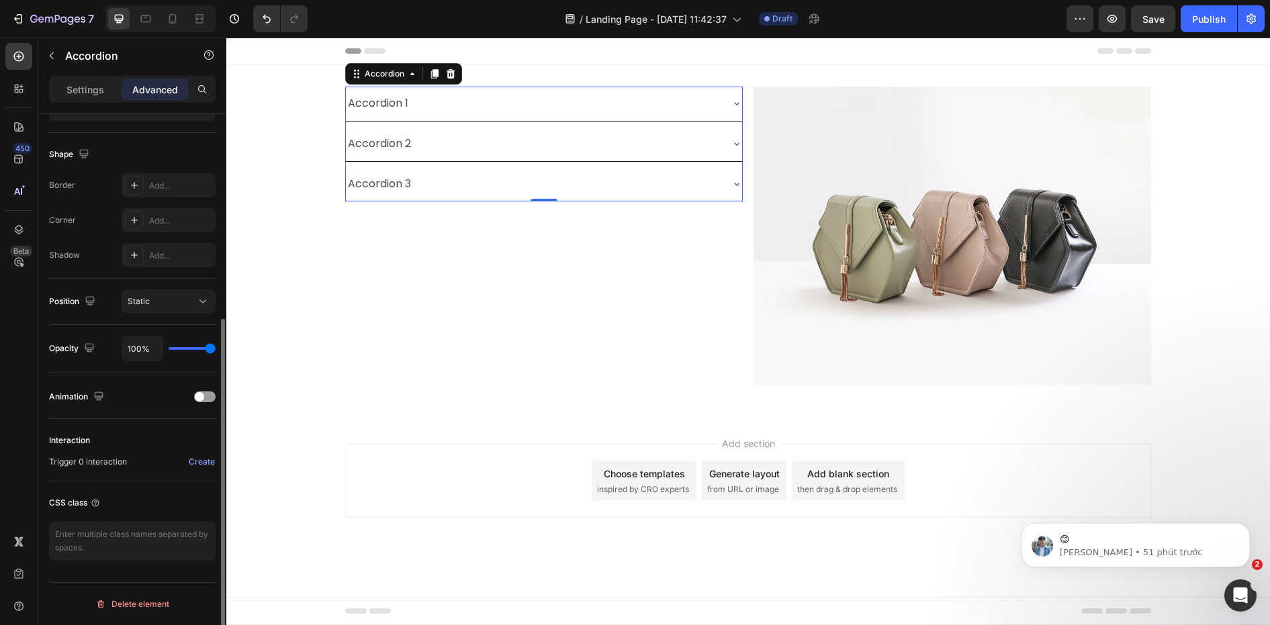
click at [202, 456] on div "Create" at bounding box center [202, 462] width 26 height 12
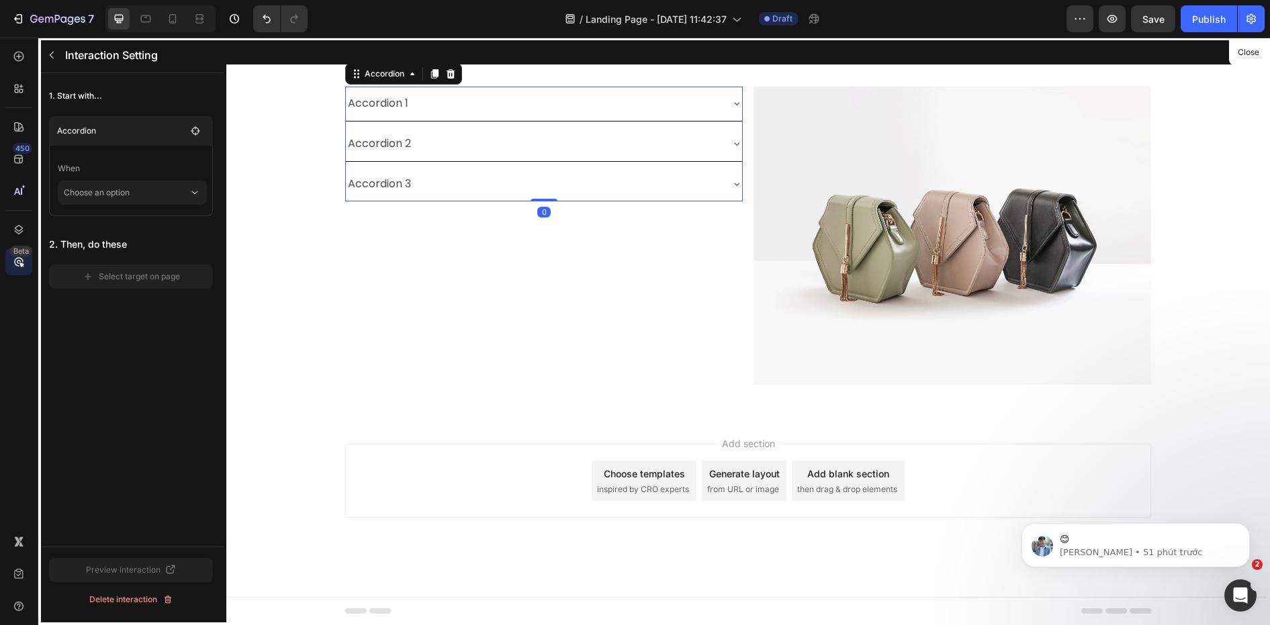
click at [390, 73] on div at bounding box center [748, 332] width 1044 height 588
click at [137, 187] on p "Choose an option" at bounding box center [126, 193] width 125 height 24
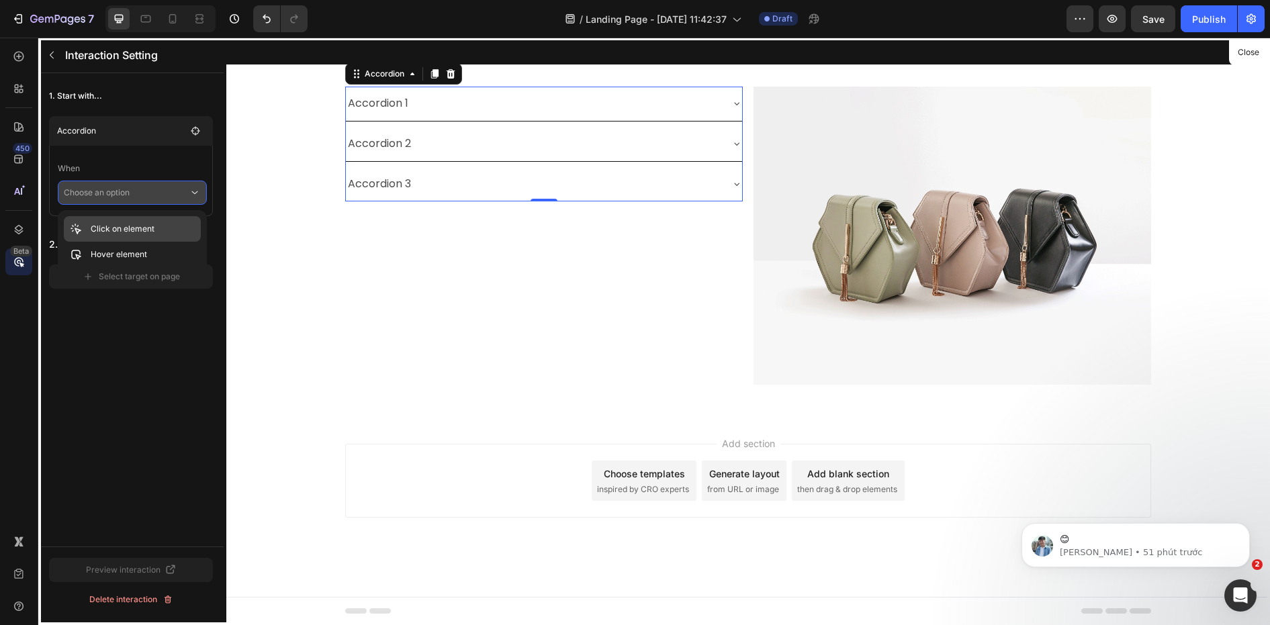
click at [140, 228] on p "Click on element" at bounding box center [123, 228] width 64 height 13
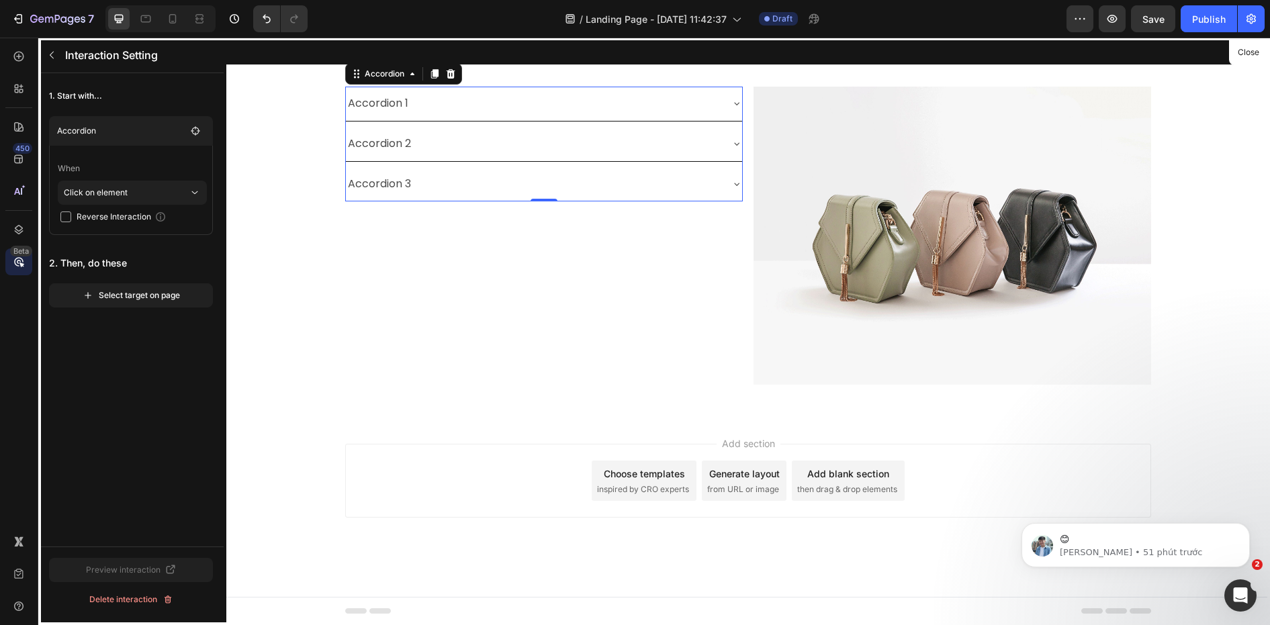
click at [103, 218] on span "Reverse Interaction" at bounding box center [114, 216] width 75 height 13
click at [173, 188] on p "Click on element" at bounding box center [126, 193] width 125 height 24
click at [124, 132] on p "Accordion" at bounding box center [121, 130] width 129 height 13
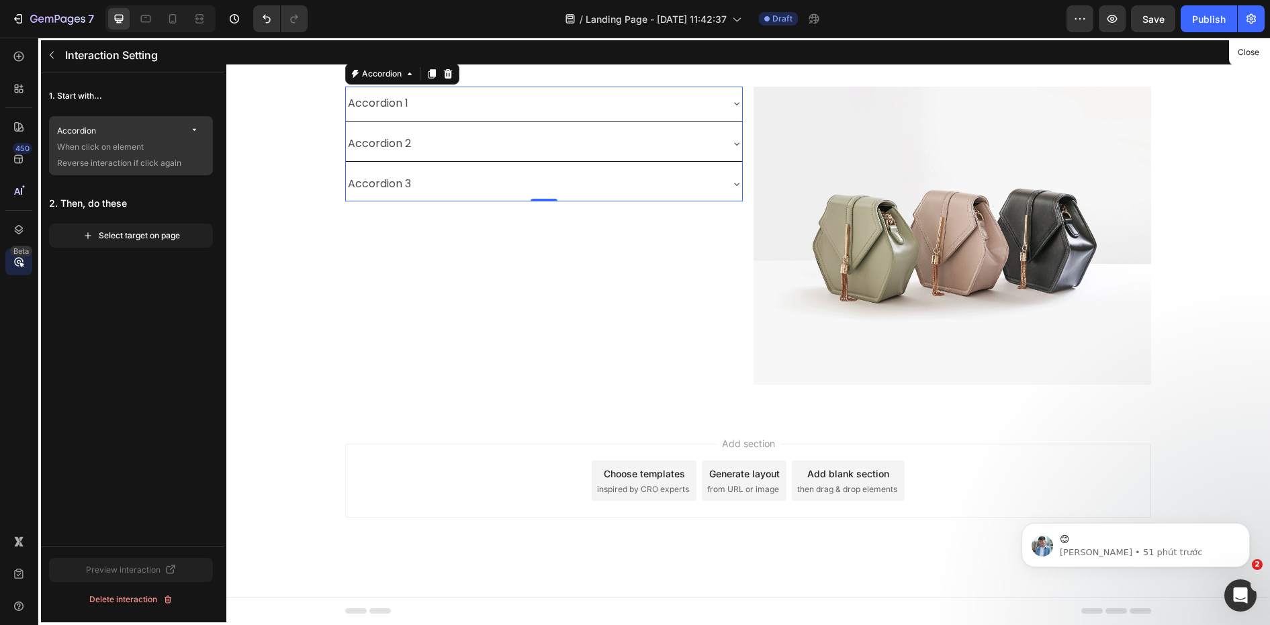
click at [124, 131] on p "Accordion" at bounding box center [121, 130] width 129 height 13
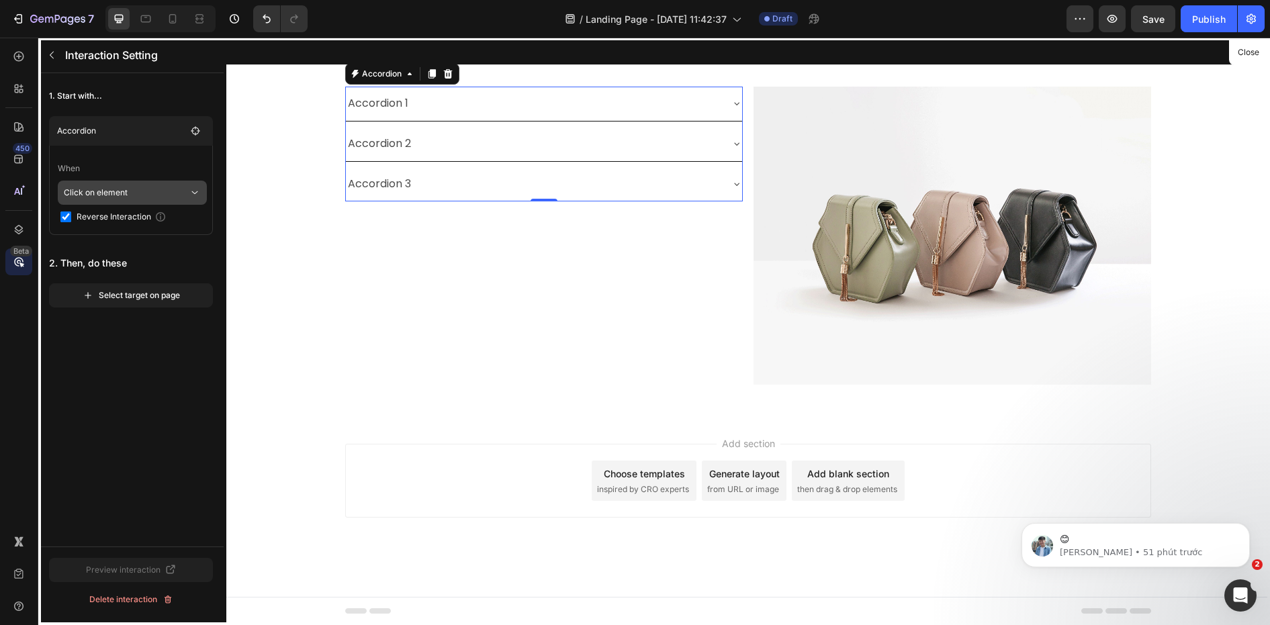
click at [132, 193] on p "Click on element" at bounding box center [126, 193] width 125 height 24
click at [135, 224] on p "Click on element" at bounding box center [123, 228] width 64 height 13
click at [138, 190] on p "Click on element" at bounding box center [126, 193] width 125 height 24
click at [123, 236] on div "Click on element" at bounding box center [132, 229] width 137 height 26
click at [139, 184] on p "Click on element" at bounding box center [126, 193] width 125 height 24
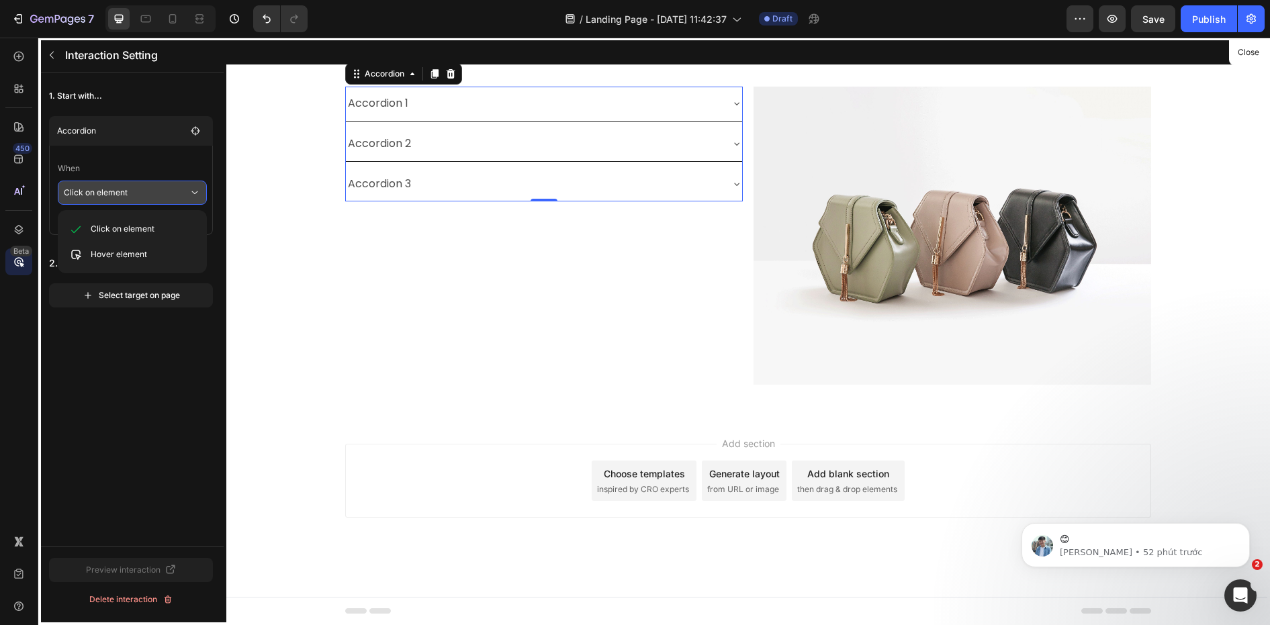
click at [414, 140] on div at bounding box center [748, 332] width 1044 height 588
click at [733, 144] on div at bounding box center [748, 332] width 1044 height 588
click at [739, 142] on div at bounding box center [748, 332] width 1044 height 588
click at [734, 139] on div at bounding box center [748, 332] width 1044 height 588
click at [400, 179] on div at bounding box center [748, 332] width 1044 height 588
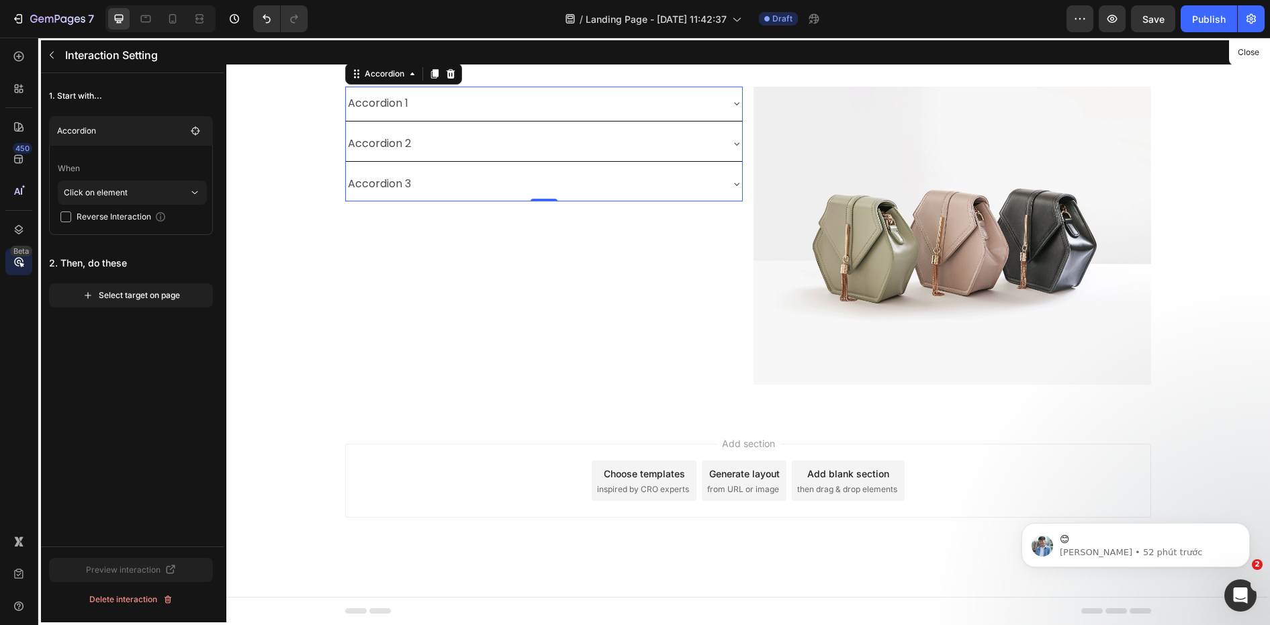
click at [733, 180] on div at bounding box center [748, 332] width 1044 height 588
click at [577, 189] on div at bounding box center [748, 332] width 1044 height 588
click at [110, 216] on span "Reverse Interaction" at bounding box center [114, 216] width 75 height 13
click at [112, 216] on span "Reverse Interaction" at bounding box center [114, 216] width 75 height 13
checkbox input "false"
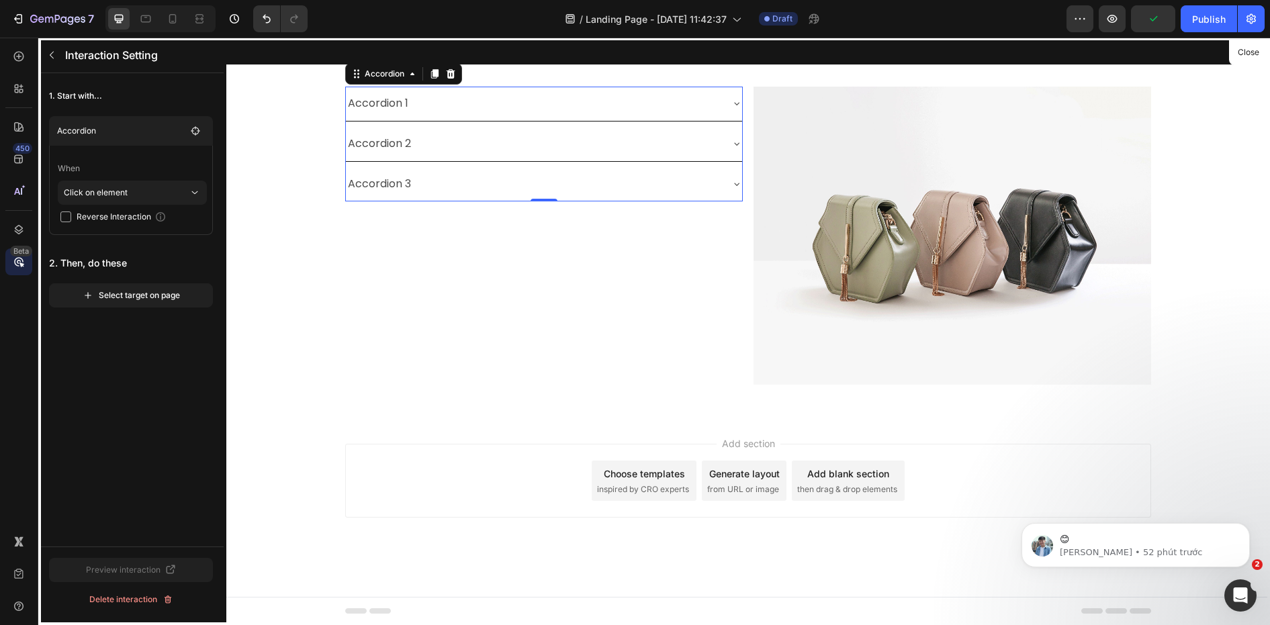
click at [412, 105] on div at bounding box center [748, 332] width 1044 height 588
click at [739, 102] on div at bounding box center [748, 332] width 1044 height 588
click at [742, 136] on div at bounding box center [748, 332] width 1044 height 588
click at [733, 184] on div at bounding box center [748, 332] width 1044 height 588
click at [49, 57] on icon "button" at bounding box center [51, 55] width 11 height 11
